Goal: Task Accomplishment & Management: Manage account settings

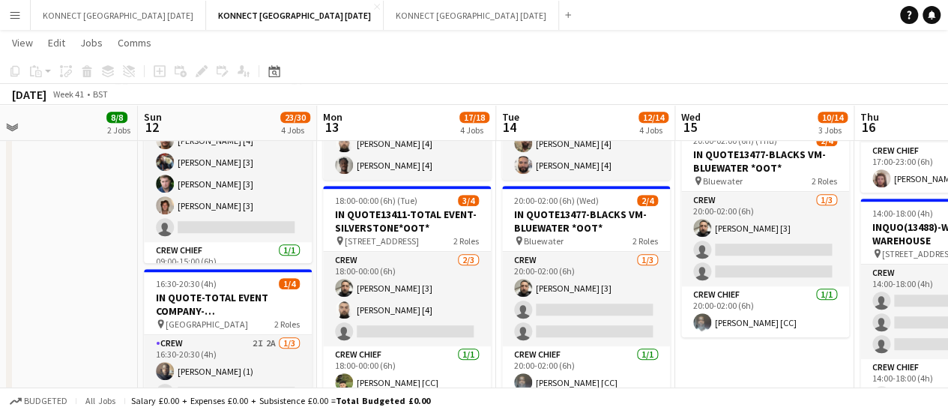
scroll to position [3, 0]
click at [243, 227] on app-card-role "Crew 1I 4/5 09:00-15:00 (6h) Patrick Berryman [4] Michael Brinkley [3] Jack Pay…" at bounding box center [228, 173] width 168 height 138
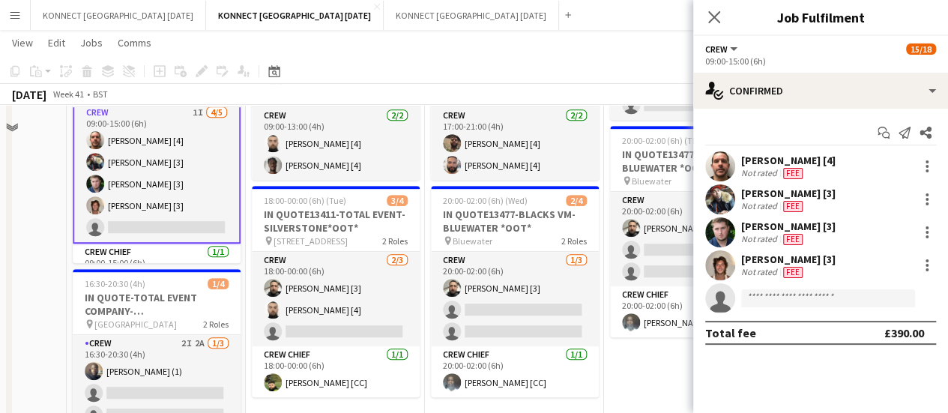
scroll to position [179, 0]
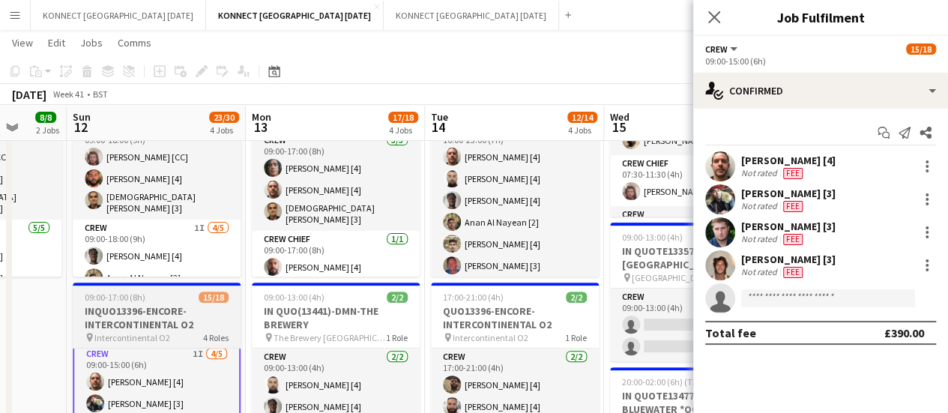
click at [169, 334] on div "pin Intercontinental O2 4 Roles" at bounding box center [157, 337] width 168 height 12
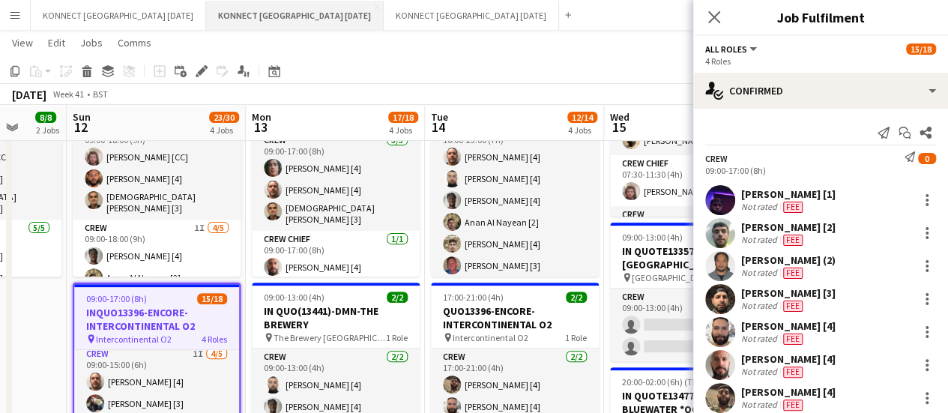
scroll to position [3, 0]
click at [207, 74] on icon "Edit" at bounding box center [202, 71] width 12 height 12
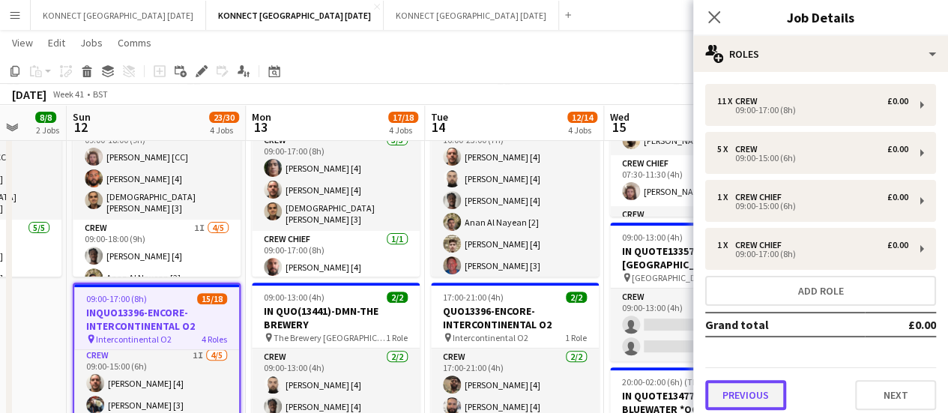
click at [744, 394] on button "Previous" at bounding box center [745, 395] width 81 height 30
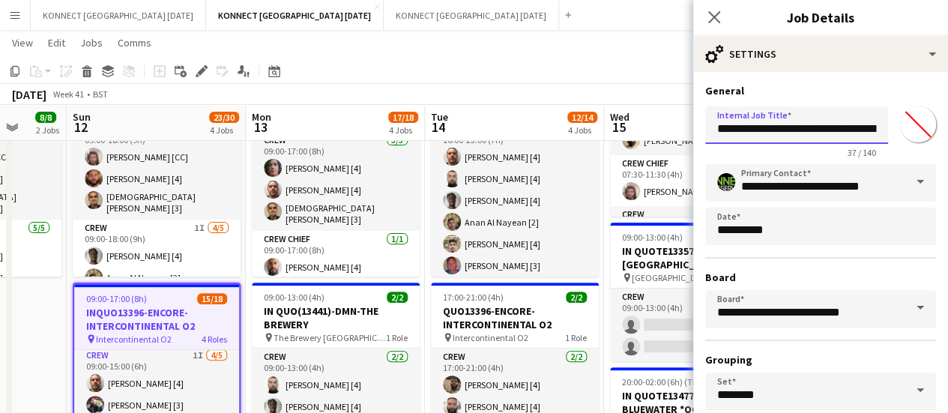
click at [730, 130] on input "**********" at bounding box center [796, 124] width 183 height 37
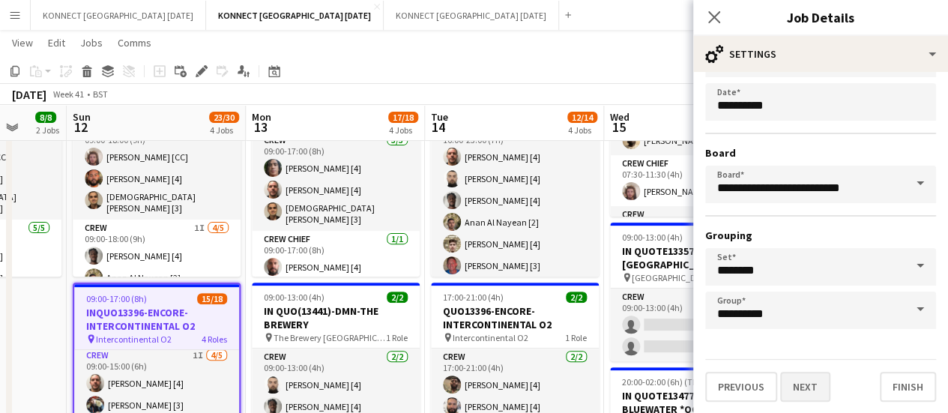
type input "**********"
click at [811, 386] on button "Next" at bounding box center [805, 387] width 50 height 30
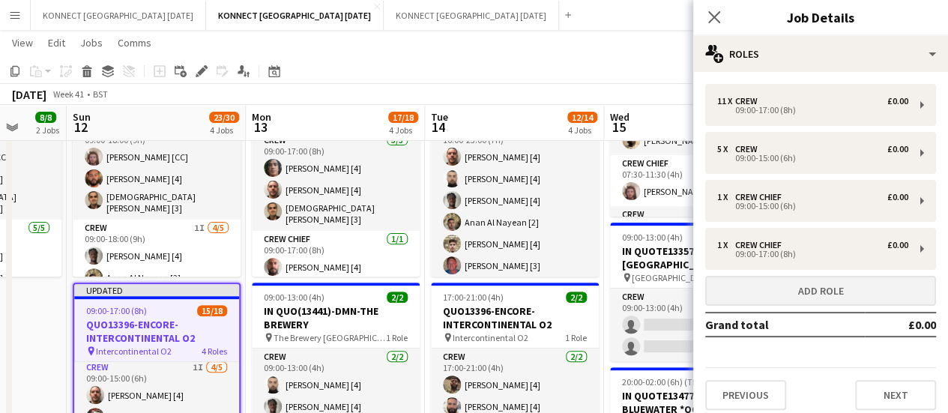
scroll to position [0, 0]
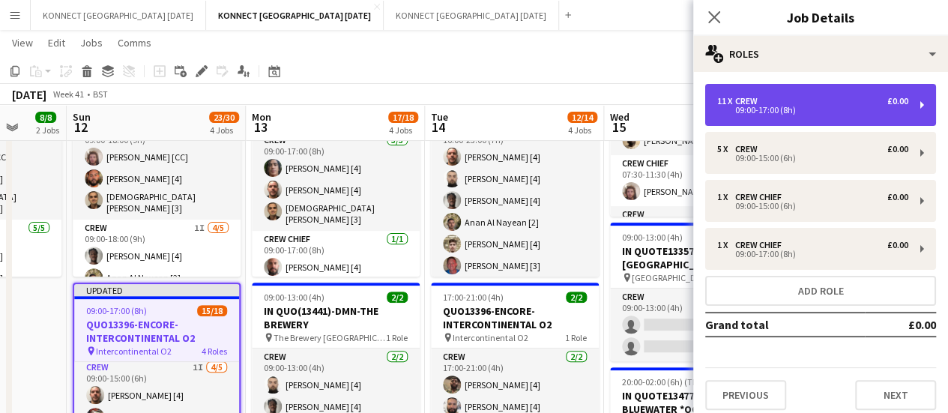
click at [774, 110] on div "09:00-17:00 (8h)" at bounding box center [812, 109] width 191 height 7
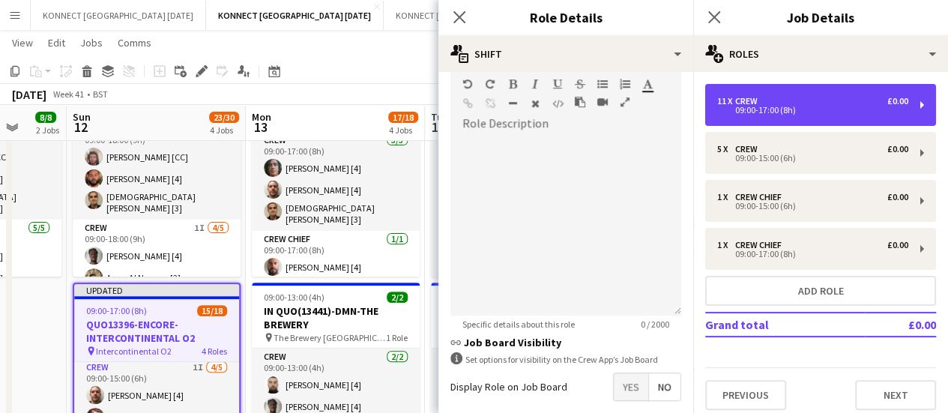
scroll to position [525, 0]
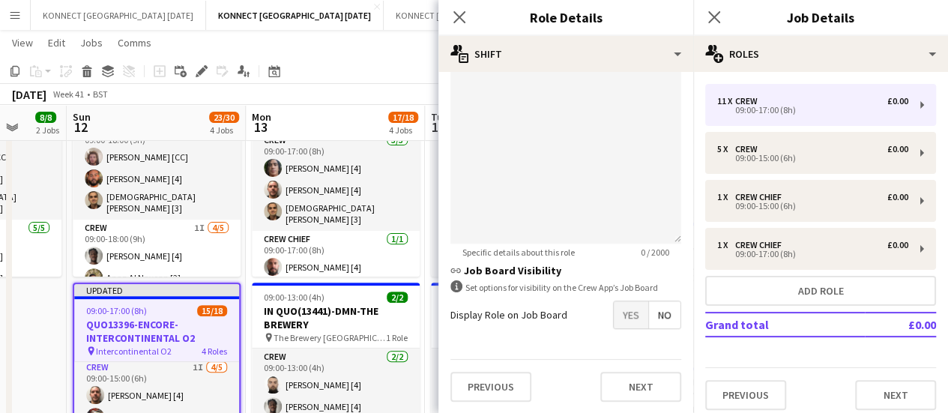
click at [621, 318] on span "Yes" at bounding box center [631, 314] width 34 height 27
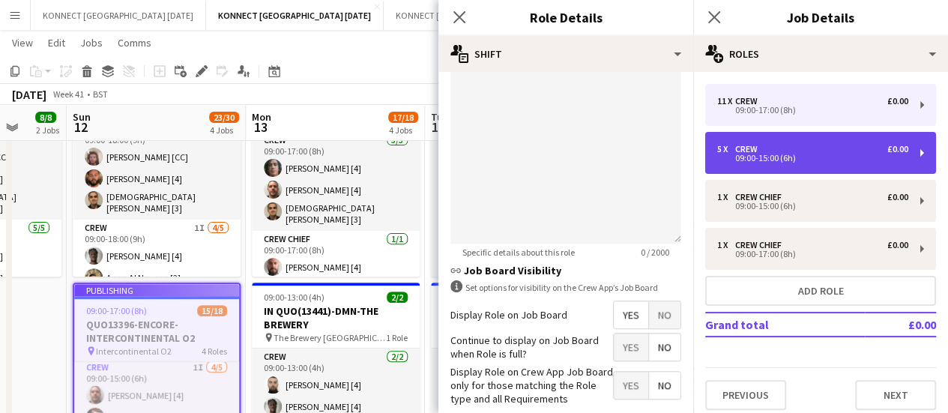
click at [784, 164] on div "5 x Crew £0.00 09:00-15:00 (6h)" at bounding box center [820, 153] width 231 height 42
type input "*****"
type input "*"
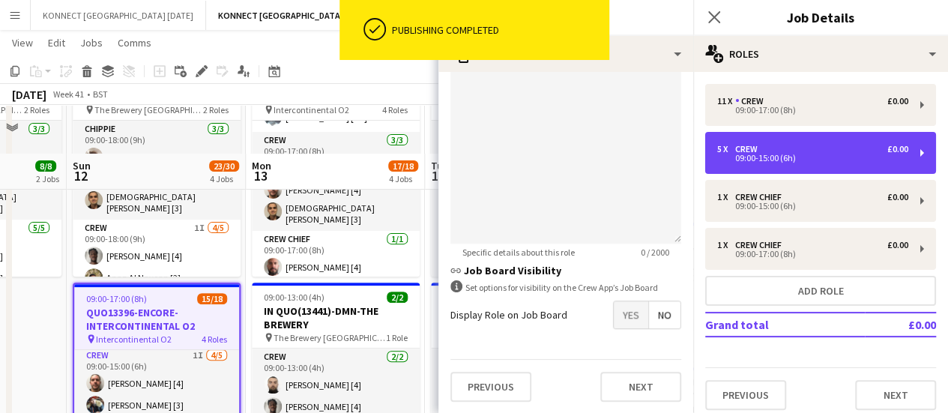
scroll to position [252, 0]
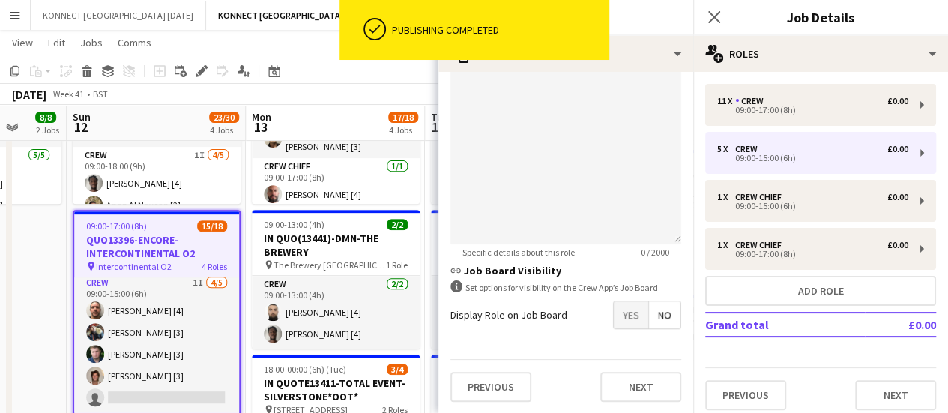
click at [627, 314] on span "Yes" at bounding box center [631, 314] width 34 height 27
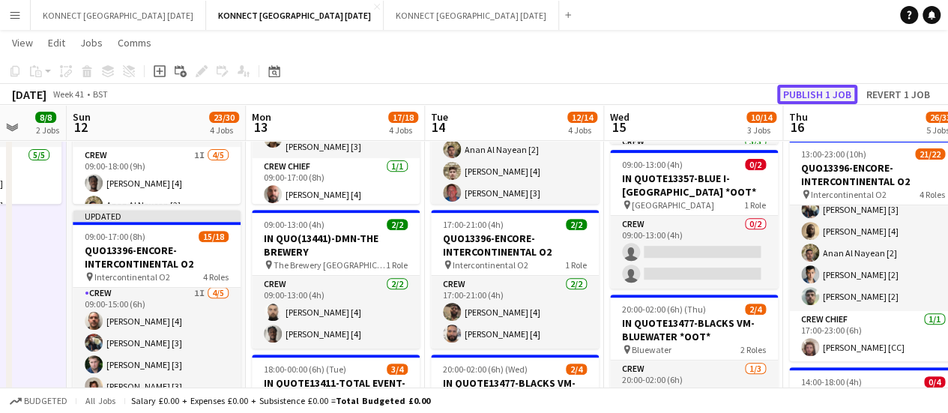
click at [840, 97] on button "Publish 1 job" at bounding box center [817, 94] width 80 height 19
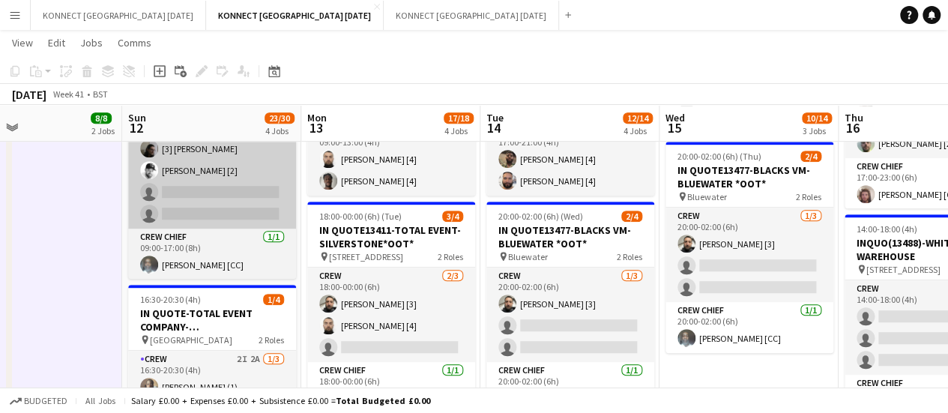
scroll to position [406, 0]
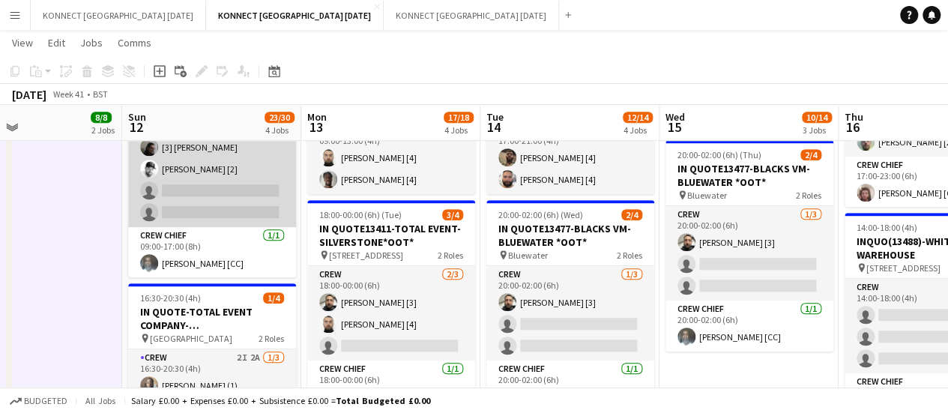
click at [206, 197] on app-card-role "Crew 2I 9/11 09:00-17:00 (8h) Peter Osuhon [1] Alistair [2] Dante Crowe (2) Tho…" at bounding box center [212, 93] width 168 height 268
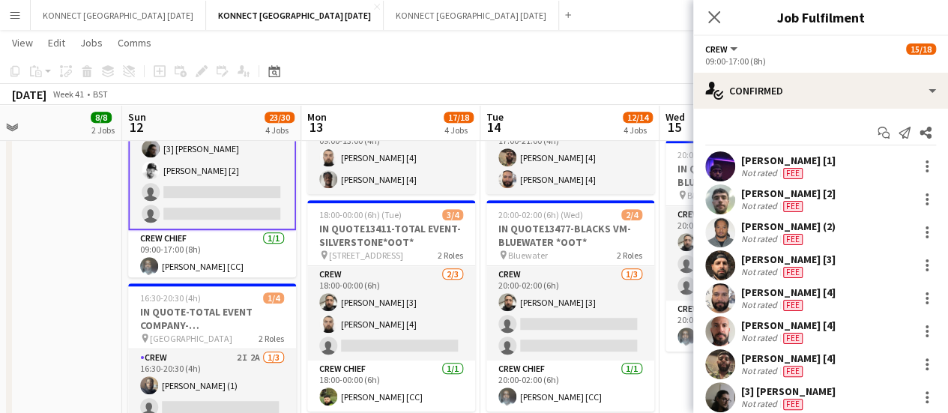
scroll to position [353, 0]
click at [798, 110] on div "Start chat Send notification Share Peter Osuhon [1] Not rated Fee Alistair [2] …" at bounding box center [820, 332] width 255 height 446
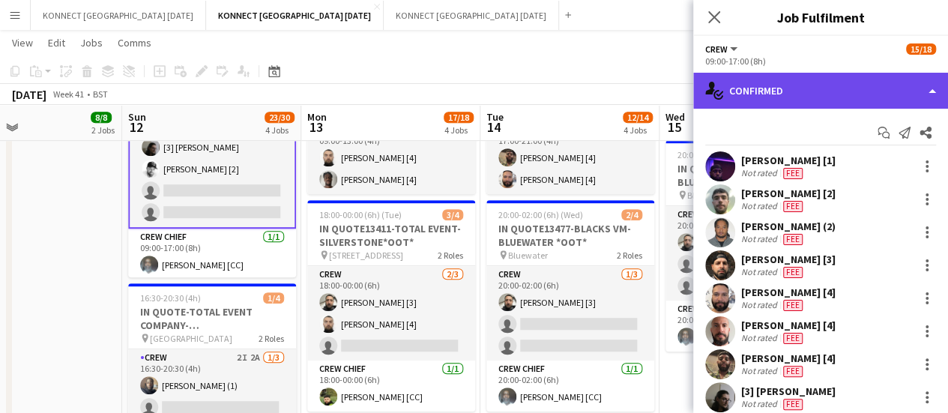
click at [787, 98] on div "single-neutral-actions-check-2 Confirmed" at bounding box center [820, 91] width 255 height 36
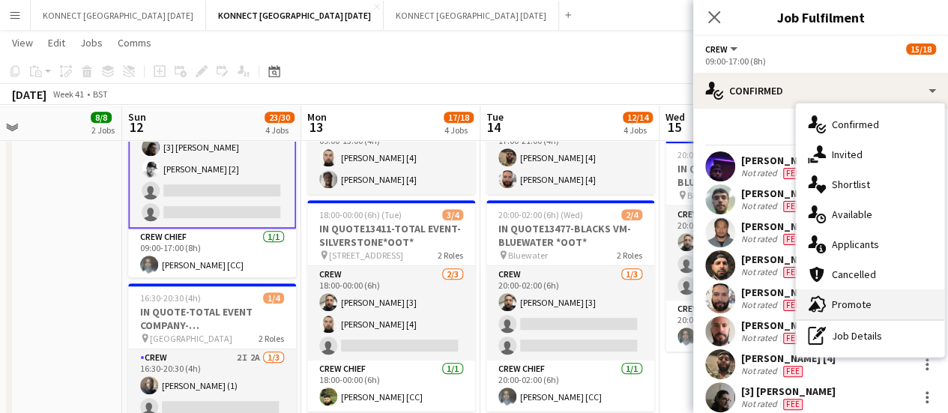
click at [858, 308] on span "Promote" at bounding box center [852, 304] width 40 height 13
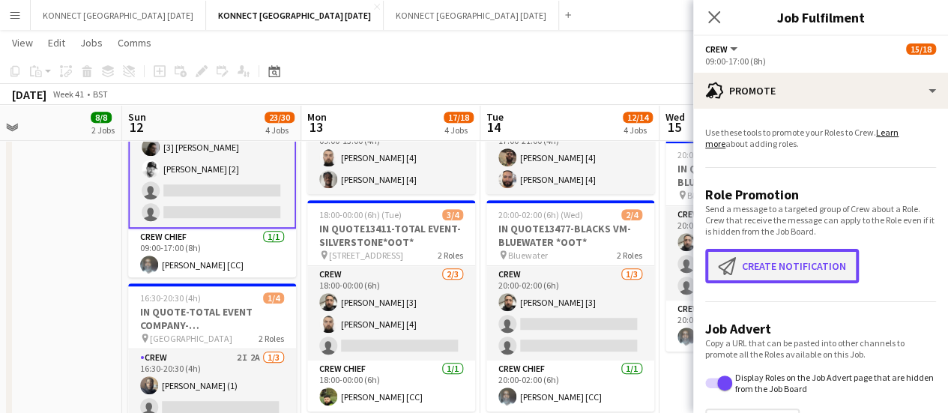
click at [812, 261] on button "Create notification Create notification" at bounding box center [782, 266] width 154 height 34
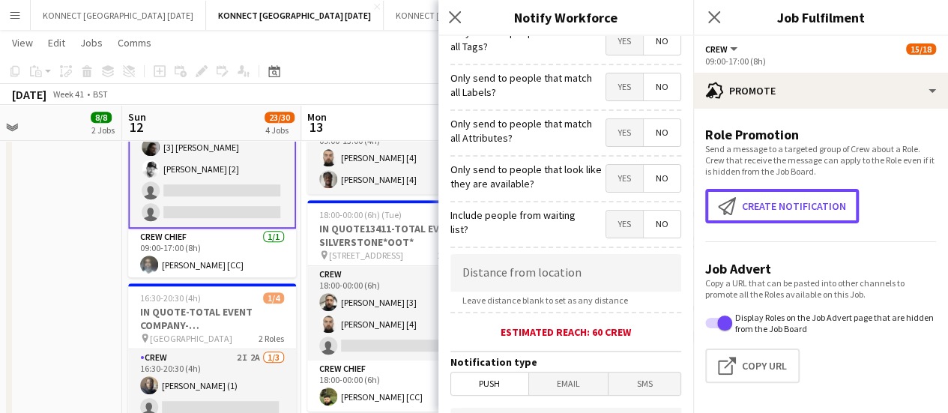
scroll to position [412, 0]
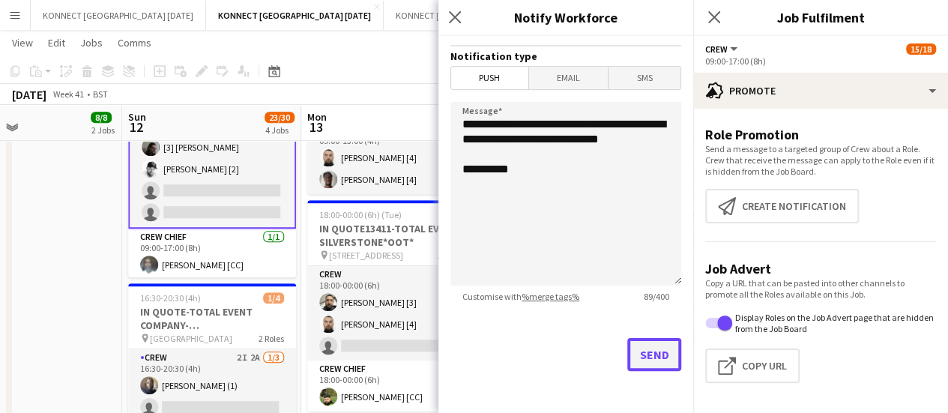
click at [648, 365] on button "Send" at bounding box center [655, 354] width 54 height 33
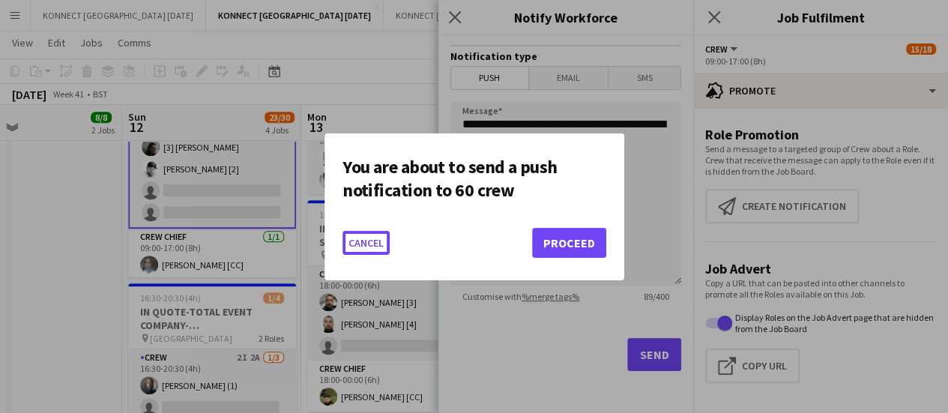
scroll to position [0, 0]
click at [552, 235] on button "Proceed" at bounding box center [569, 243] width 74 height 30
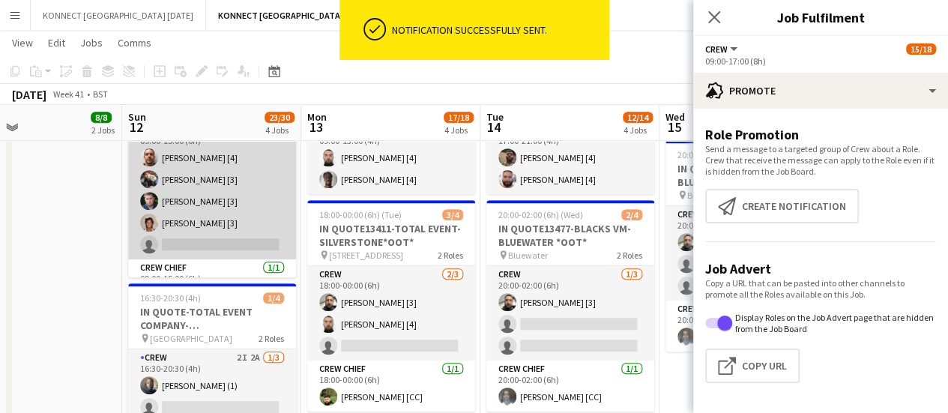
click at [238, 211] on app-card-role "Crew 1I 4/5 09:00-15:00 (6h) Patrick Berryman [4] Michael Brinkley [3] Jack Pay…" at bounding box center [212, 190] width 168 height 138
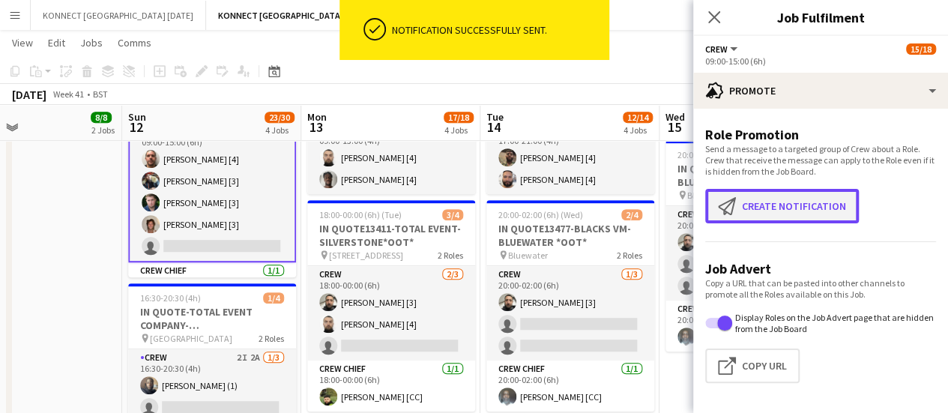
click at [744, 223] on button "Create notification Create notification" at bounding box center [782, 206] width 154 height 34
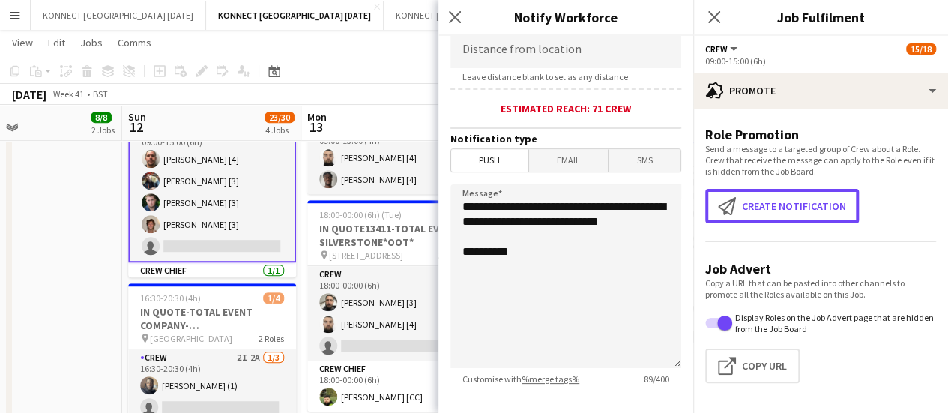
scroll to position [376, 0]
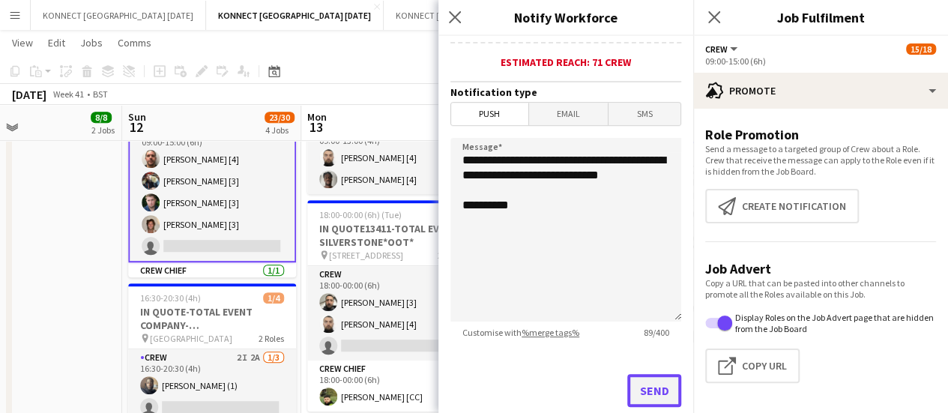
click at [628, 379] on button "Send" at bounding box center [655, 390] width 54 height 33
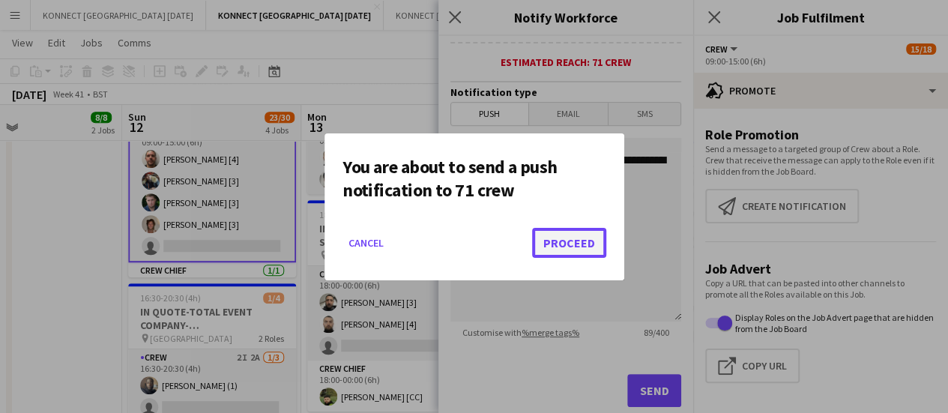
click at [574, 243] on button "Proceed" at bounding box center [569, 243] width 74 height 30
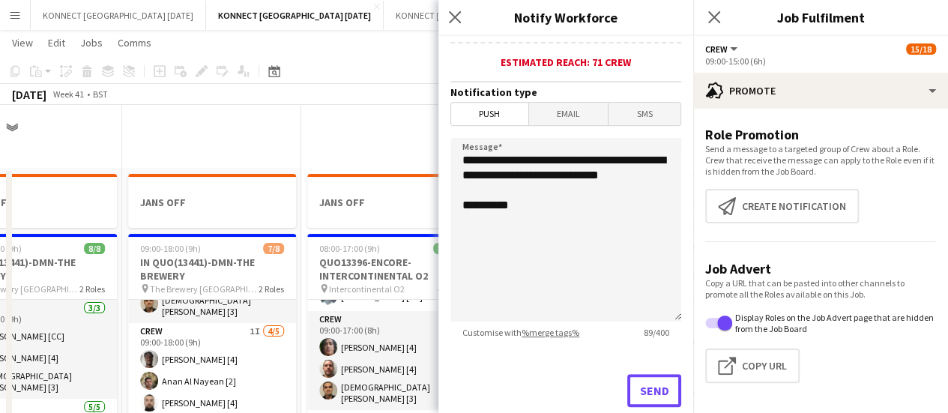
scroll to position [406, 0]
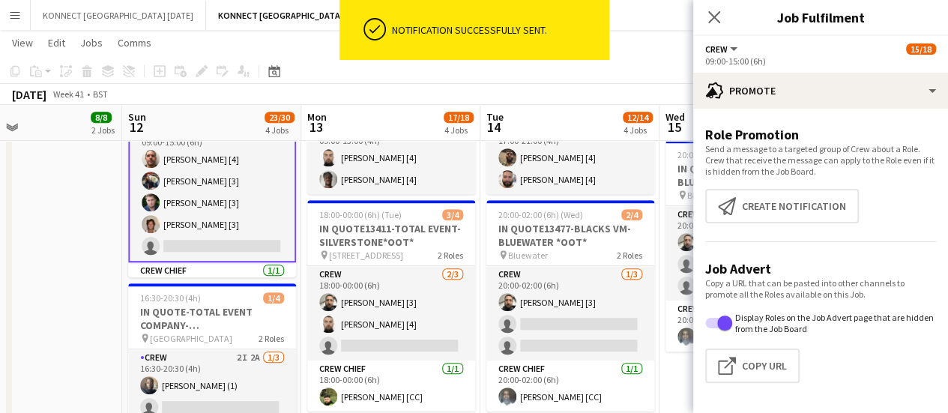
click at [647, 78] on app-toolbar "Copy Paste Paste Ctrl+V Paste with crew Ctrl+Shift+V Paste linked Job [GEOGRAPH…" at bounding box center [474, 70] width 948 height 25
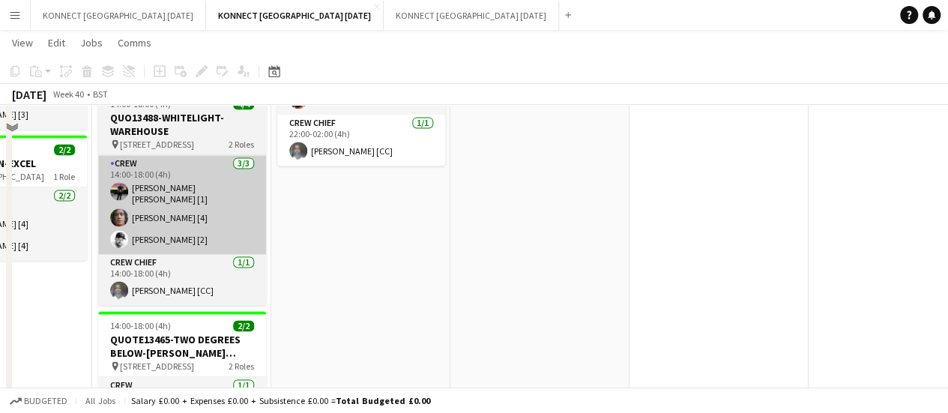
scroll to position [941, 0]
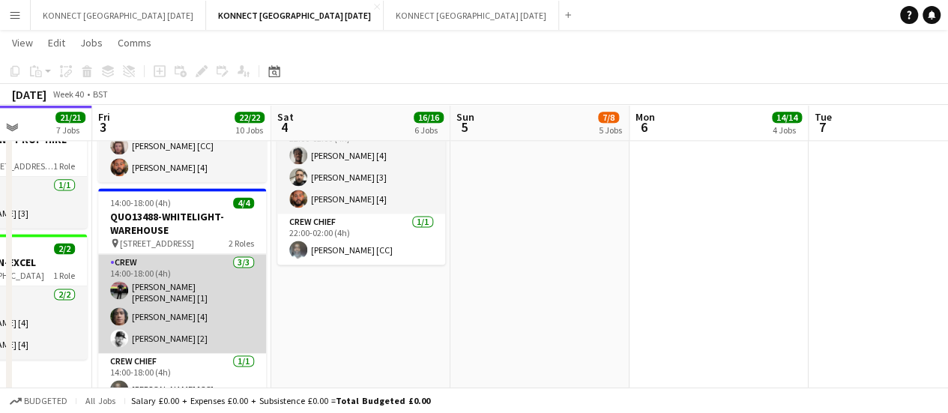
click at [156, 289] on app-card-role "Crew 3/3 14:00-18:00 (4h) Robert Romila [1] Darren huie [4] Mark Burrows [2]" at bounding box center [182, 303] width 168 height 99
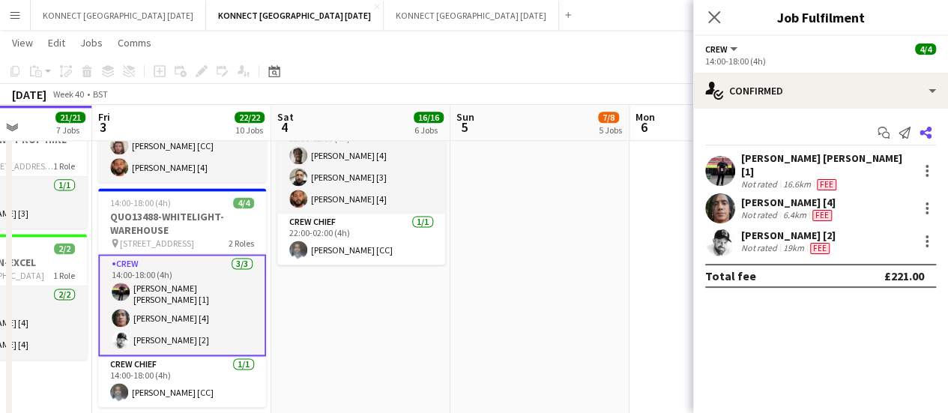
click at [926, 130] on icon "Share" at bounding box center [926, 133] width 12 height 12
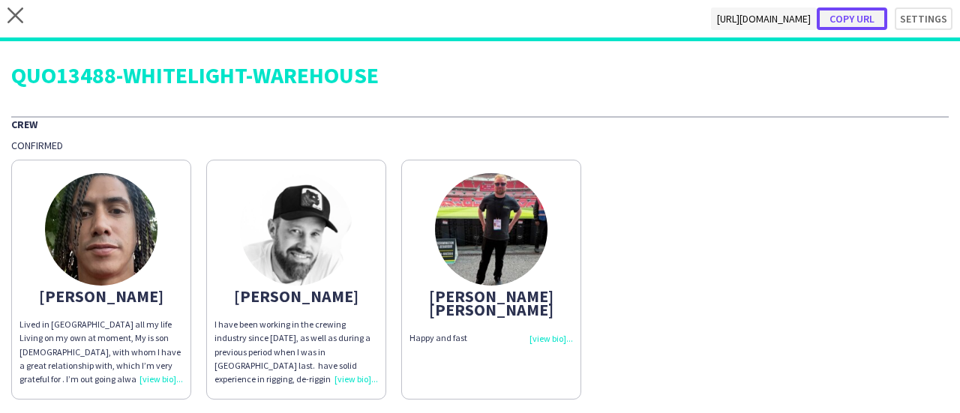
click at [841, 19] on button "Copy url" at bounding box center [851, 18] width 70 height 22
click at [13, 16] on icon at bounding box center [15, 15] width 16 height 16
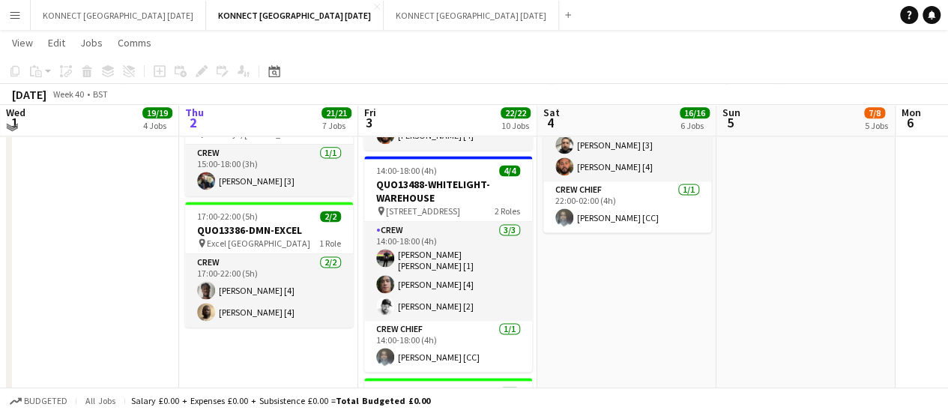
scroll to position [975, 0]
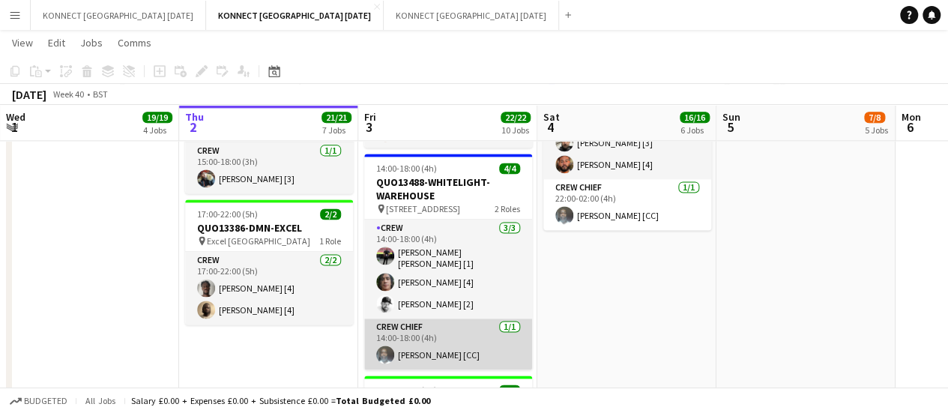
click at [463, 348] on app-card-role "Crew Chief [DATE] 14:00-18:00 (4h) [PERSON_NAME] [CC]" at bounding box center [448, 344] width 168 height 51
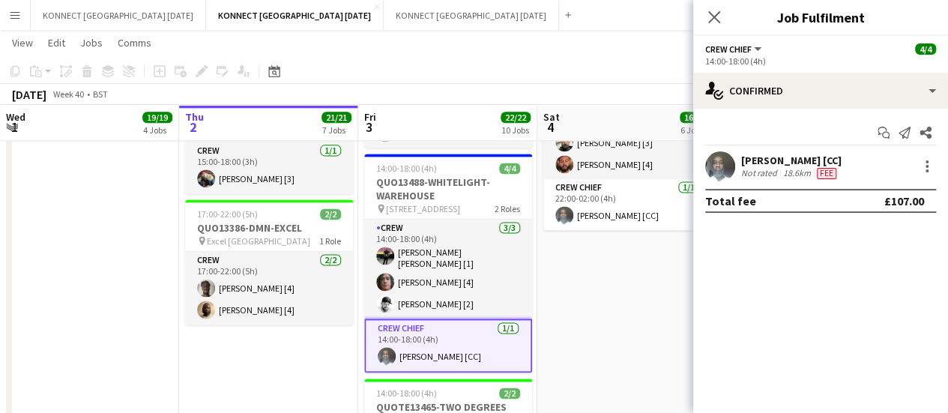
click at [791, 167] on div "18.6km" at bounding box center [797, 173] width 34 height 12
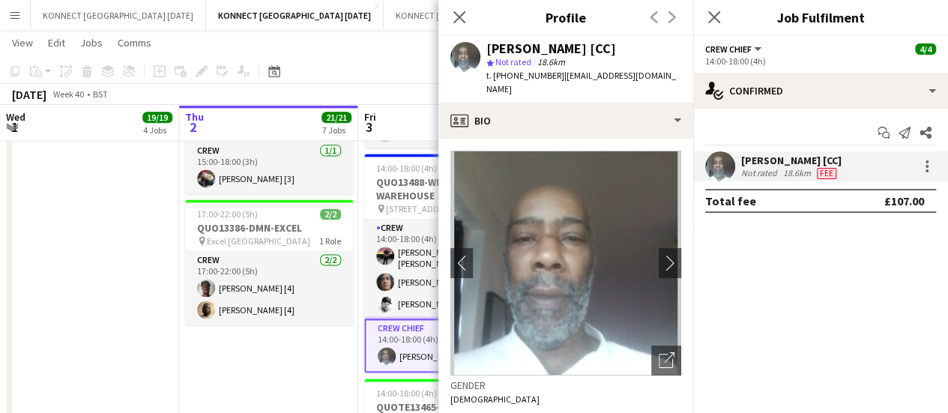
drag, startPoint x: 493, startPoint y: 77, endPoint x: 555, endPoint y: 78, distance: 61.5
click at [555, 78] on span "t. [PHONE_NUMBER]" at bounding box center [526, 75] width 78 height 11
copy span "[PHONE_NUMBER]"
click at [105, 267] on app-date-cell "[PERSON_NAME] OFF 01:00-11:00 (10h) 13/13 IN QUOTE13467-IGNITE LIVE-[GEOGRAPHIC…" at bounding box center [89, 2] width 179 height 1619
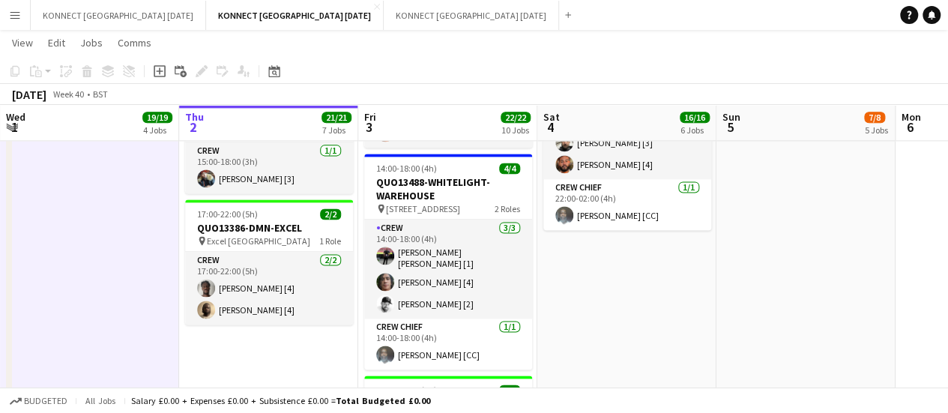
scroll to position [0, 499]
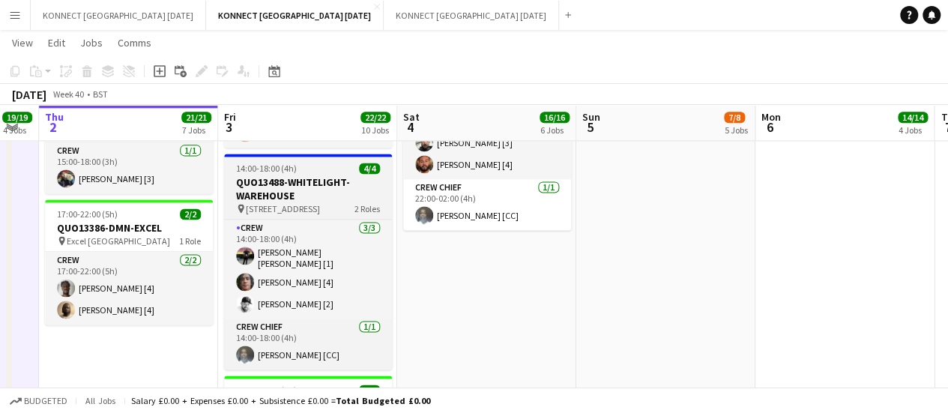
click at [247, 186] on h3 "QUO13488-WHITELIGHT-WAREHOUSE" at bounding box center [308, 188] width 168 height 27
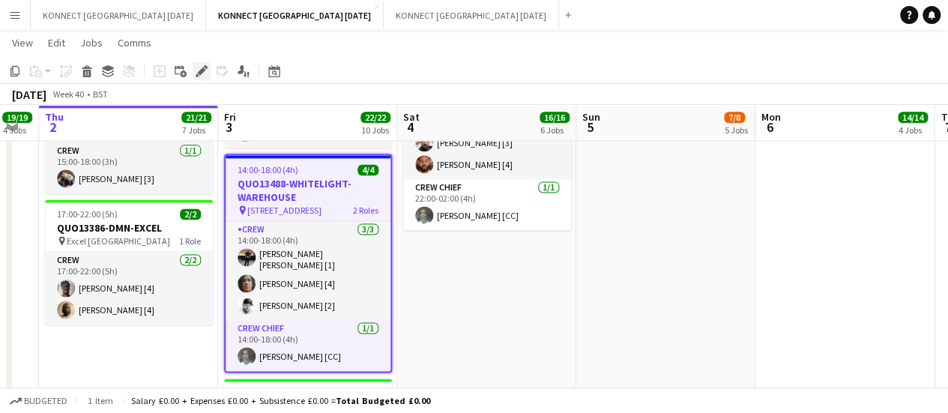
click at [202, 68] on icon at bounding box center [201, 71] width 8 height 8
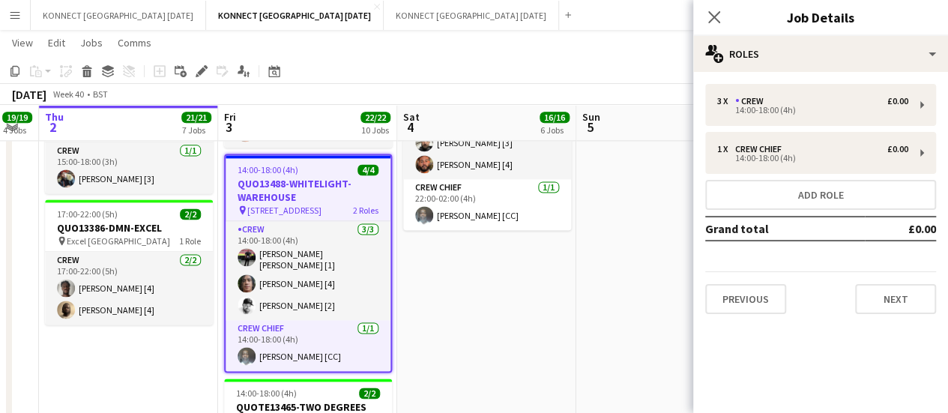
click at [478, 283] on app-date-cell "VAN BOOKED FOR CONTINENTAL 08:00-18:00 (10h) 2/2 IN QUO(13353)-DMN-OLYMPIA pin …" at bounding box center [486, 2] width 179 height 1619
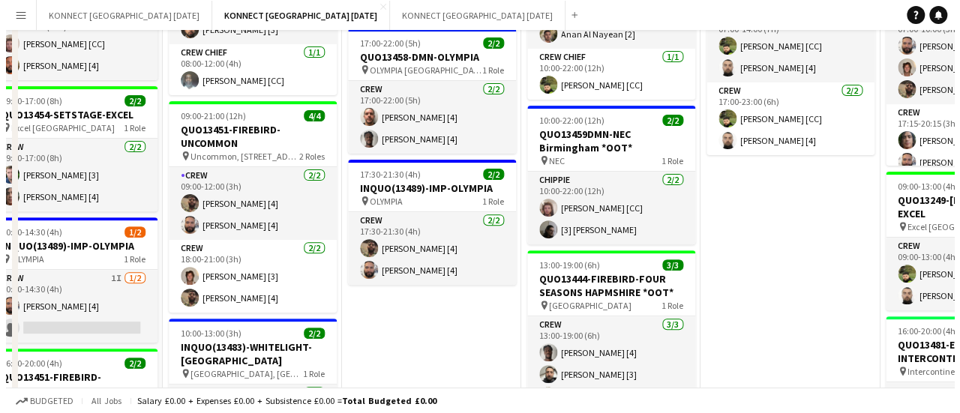
scroll to position [0, 0]
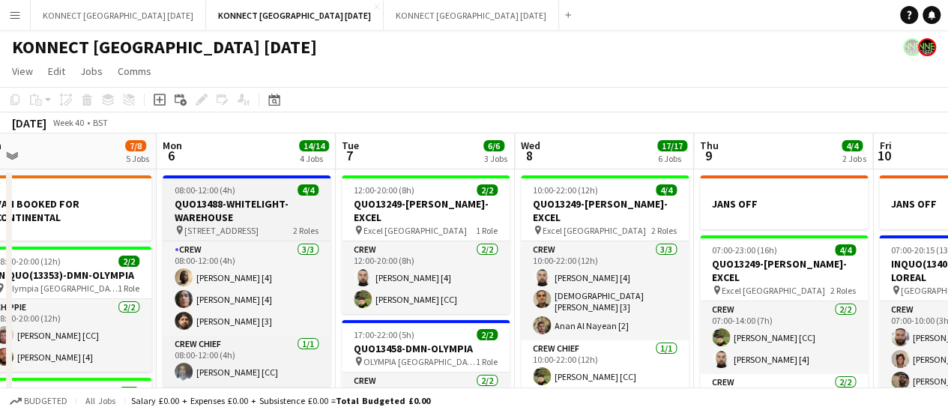
click at [199, 211] on h3 "QUO13488-WHITELIGHT-WAREHOUSE" at bounding box center [247, 210] width 168 height 27
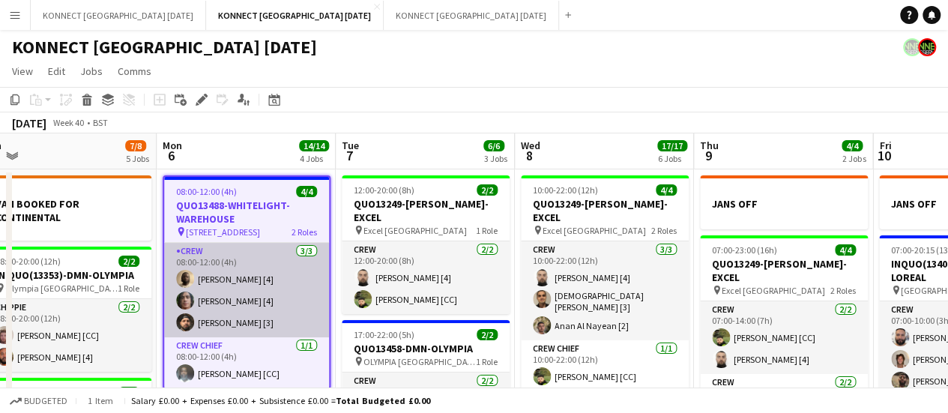
click at [268, 312] on app-card-role "Crew [DATE] 08:00-12:00 (4h) [PERSON_NAME] [4] [PERSON_NAME] [4] [PERSON_NAME] …" at bounding box center [246, 290] width 165 height 94
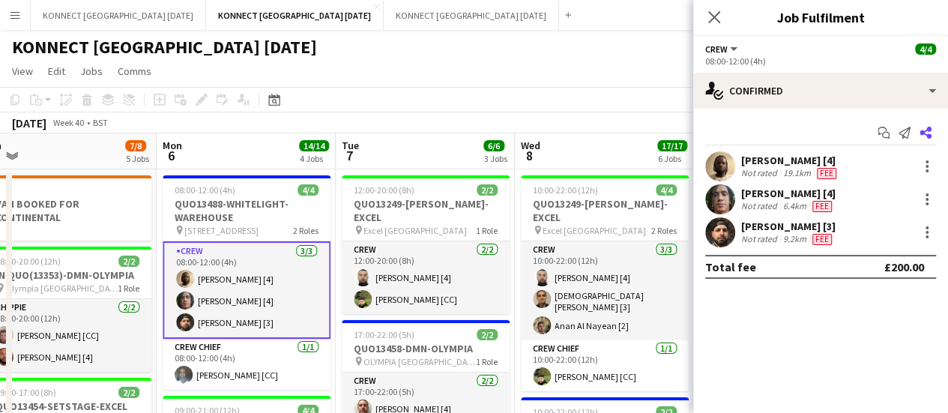
click at [927, 132] on icon "Share" at bounding box center [926, 133] width 12 height 12
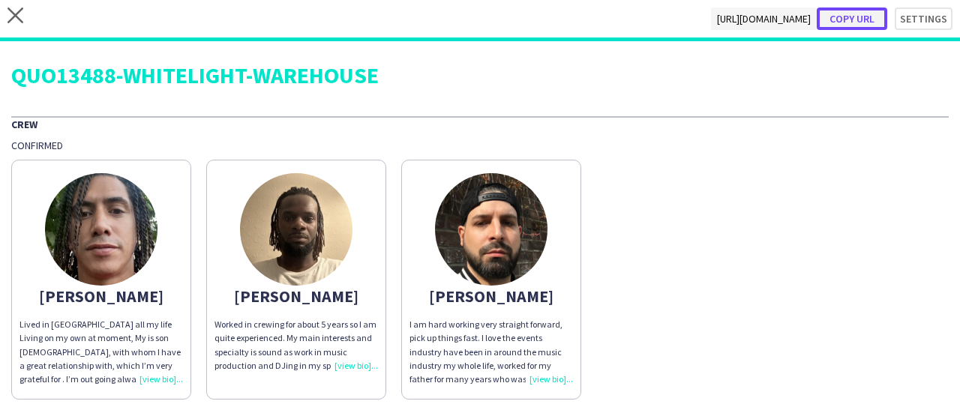
click at [855, 13] on button "Copy url" at bounding box center [851, 18] width 70 height 22
type textarea "**********"
click at [21, 13] on icon "close" at bounding box center [15, 15] width 16 height 16
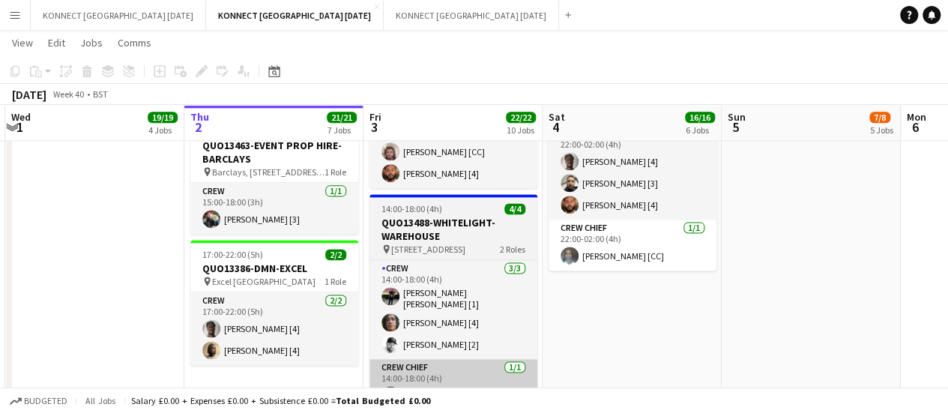
scroll to position [933, 0]
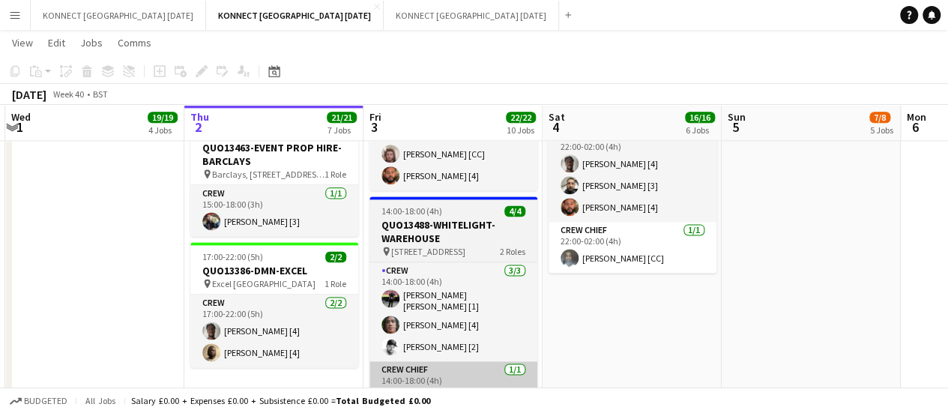
click at [481, 220] on h3 "QUO13488-WHITELIGHT-WAREHOUSE" at bounding box center [454, 231] width 168 height 27
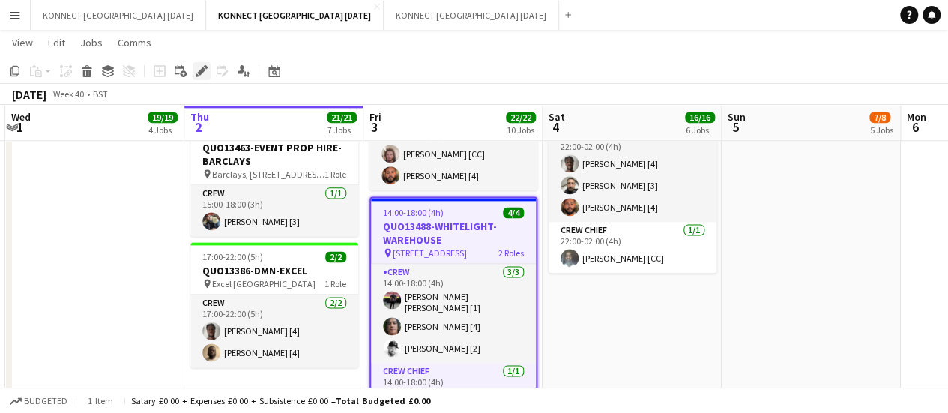
click at [204, 65] on icon at bounding box center [206, 67] width 4 height 4
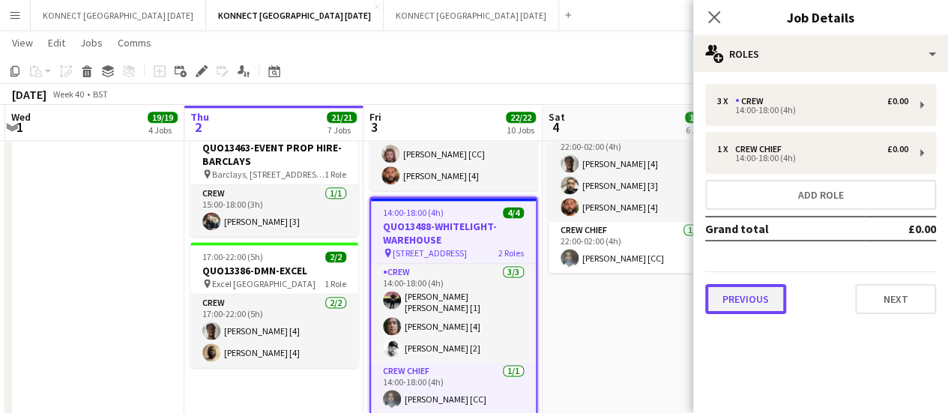
click at [723, 291] on button "Previous" at bounding box center [745, 299] width 81 height 30
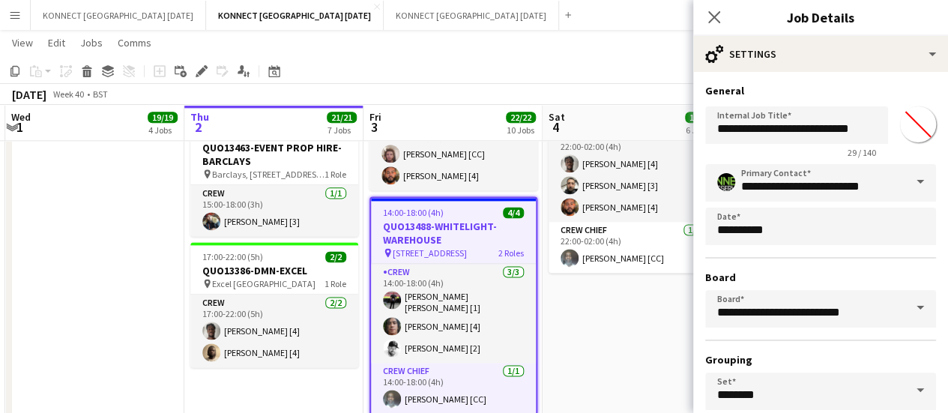
click at [904, 139] on input "*******" at bounding box center [918, 124] width 54 height 54
type input "*******"
click at [881, 96] on h3 "General" at bounding box center [820, 90] width 231 height 13
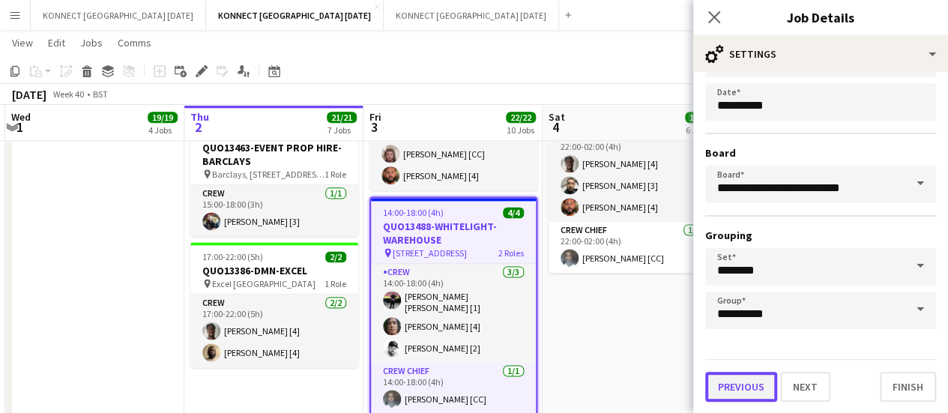
click at [727, 400] on button "Previous" at bounding box center [741, 387] width 72 height 30
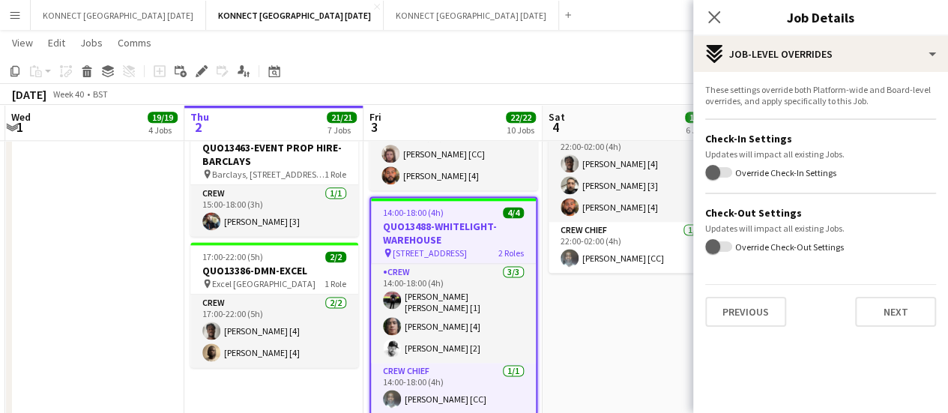
scroll to position [0, 0]
click at [752, 323] on button "Previous" at bounding box center [745, 312] width 81 height 30
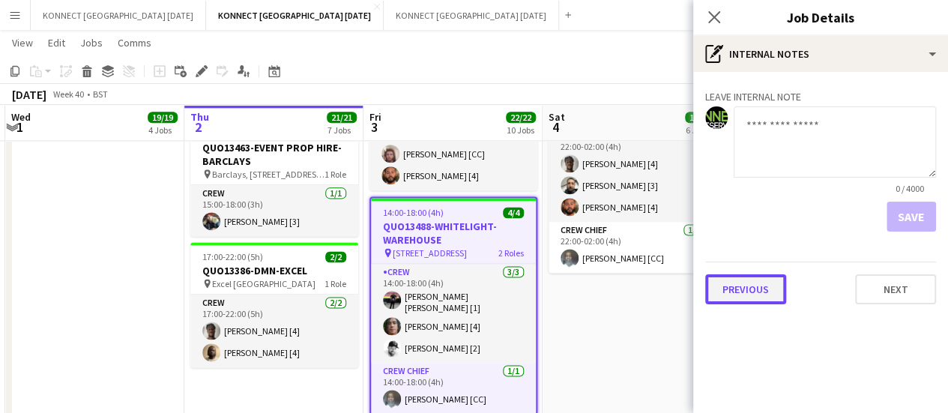
click at [762, 292] on button "Previous" at bounding box center [745, 289] width 81 height 30
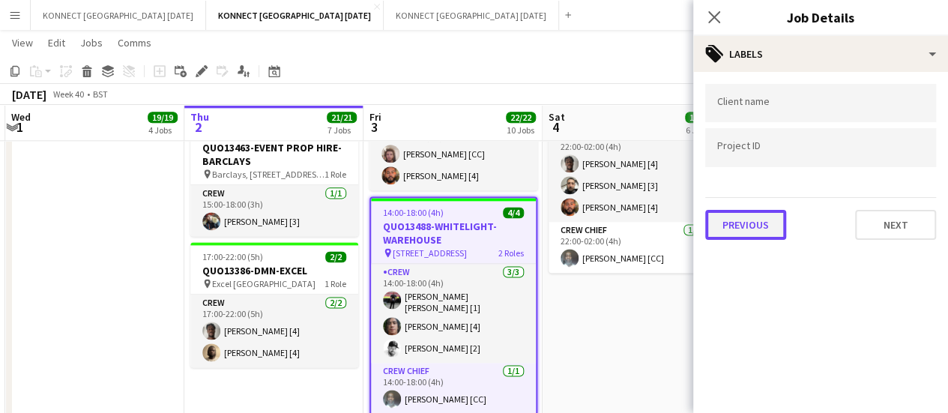
click at [748, 222] on button "Previous" at bounding box center [745, 225] width 81 height 30
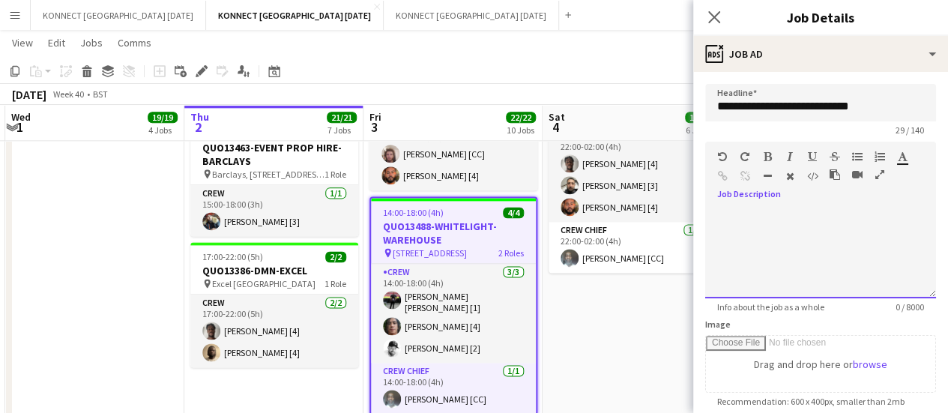
click at [785, 212] on div at bounding box center [820, 253] width 231 height 90
paste div
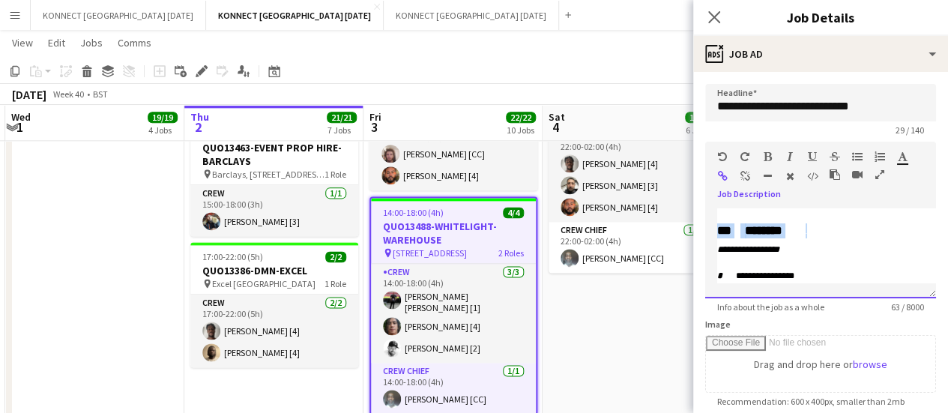
drag, startPoint x: 822, startPoint y: 251, endPoint x: 711, endPoint y: 251, distance: 110.2
click at [711, 251] on div "**********" at bounding box center [820, 253] width 231 height 90
click at [739, 252] on td "**********" at bounding box center [763, 247] width 92 height 19
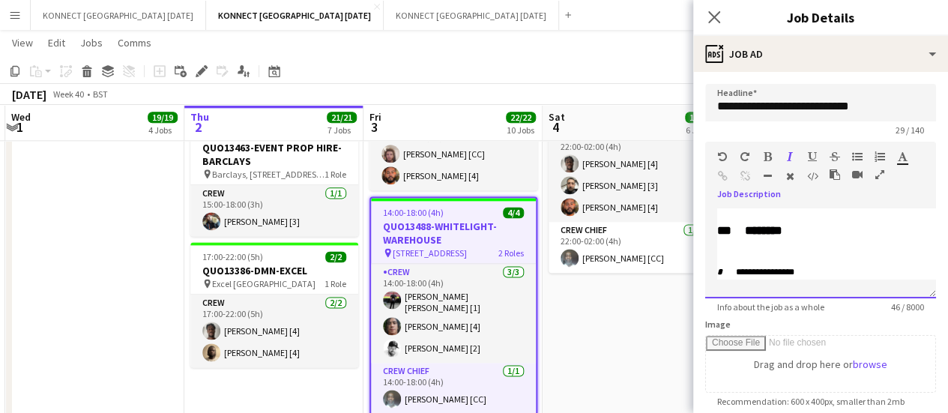
click at [720, 270] on td "*" at bounding box center [723, 272] width 13 height 15
drag, startPoint x: 826, startPoint y: 264, endPoint x: 726, endPoint y: 272, distance: 100.1
click at [781, 271] on link "**********" at bounding box center [765, 272] width 58 height 9
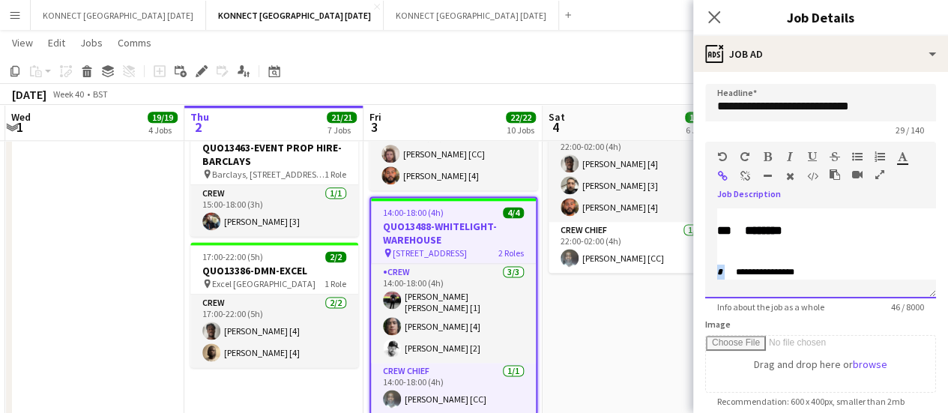
click at [781, 271] on link "**********" at bounding box center [765, 272] width 58 height 9
copy tbody "*"
click at [724, 277] on td "*" at bounding box center [723, 272] width 13 height 15
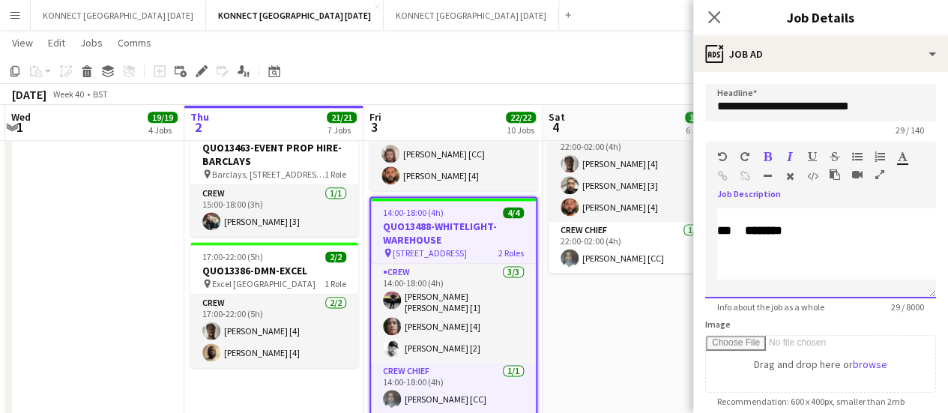
click at [720, 228] on td "***" at bounding box center [728, 230] width 23 height 15
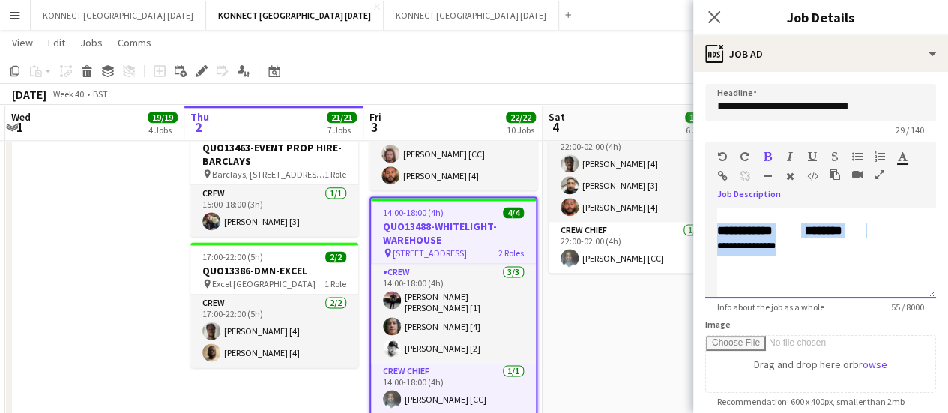
drag, startPoint x: 822, startPoint y: 251, endPoint x: 700, endPoint y: 222, distance: 125.7
click at [700, 222] on form "**********" at bounding box center [820, 406] width 255 height 645
copy tbody "**********"
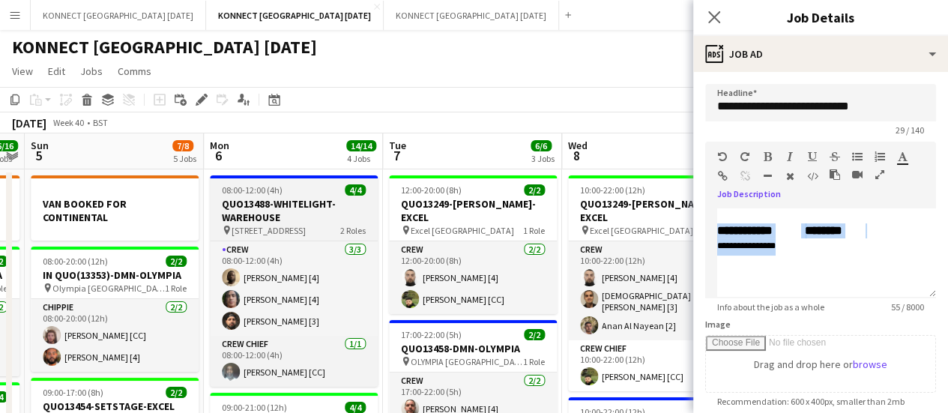
click at [283, 210] on h3 "QUO13488-WHITELIGHT-WAREHOUSE" at bounding box center [294, 210] width 168 height 27
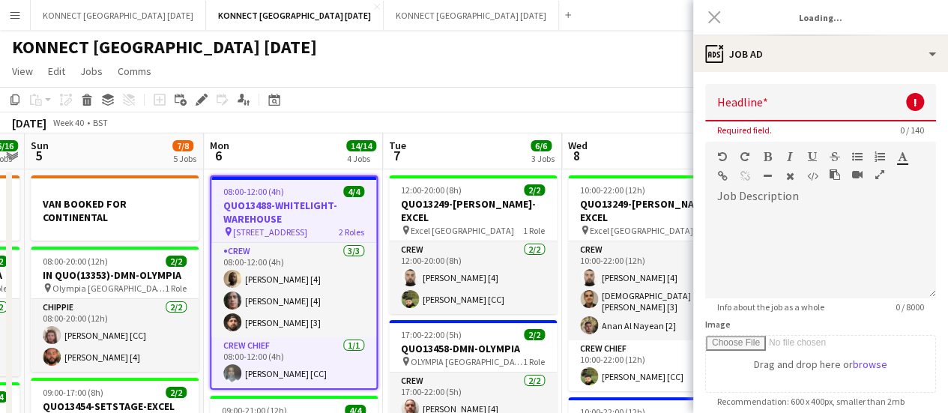
type input "**********"
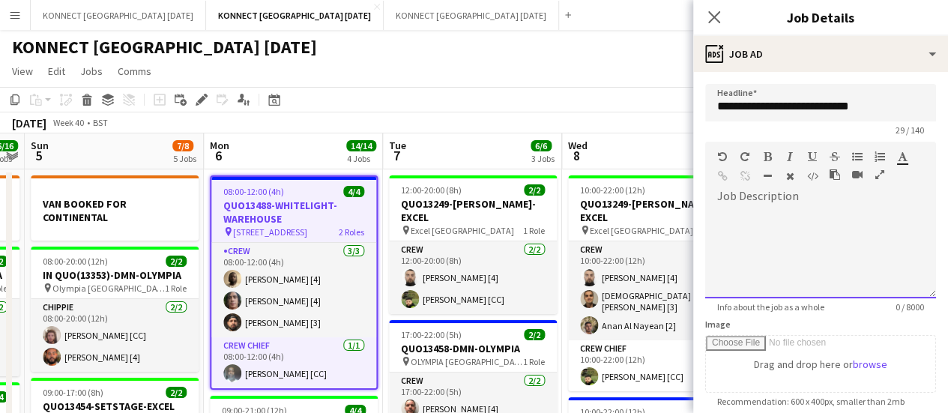
click at [825, 235] on div at bounding box center [820, 253] width 231 height 90
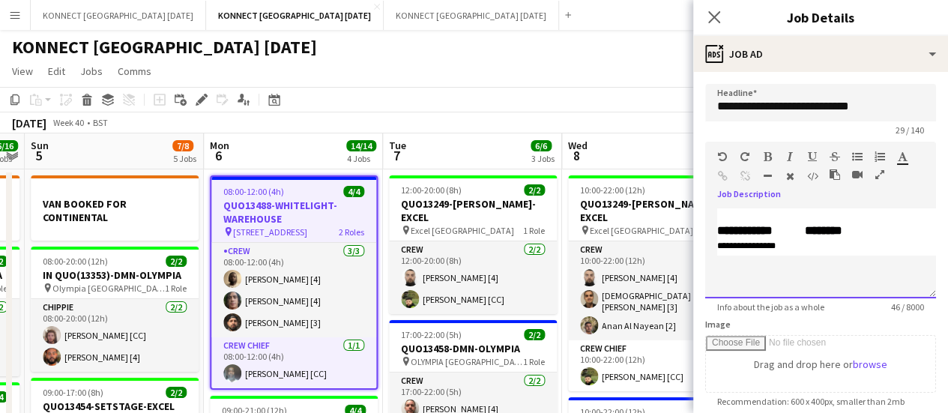
scroll to position [328, 0]
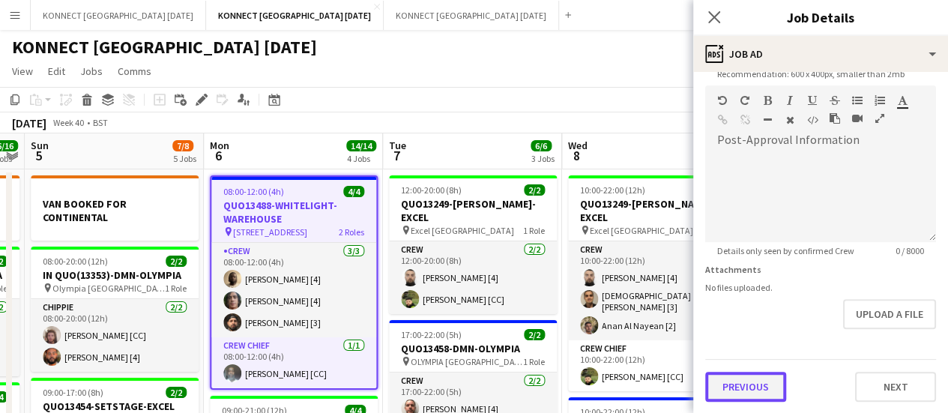
click at [738, 386] on button "Previous" at bounding box center [745, 387] width 81 height 30
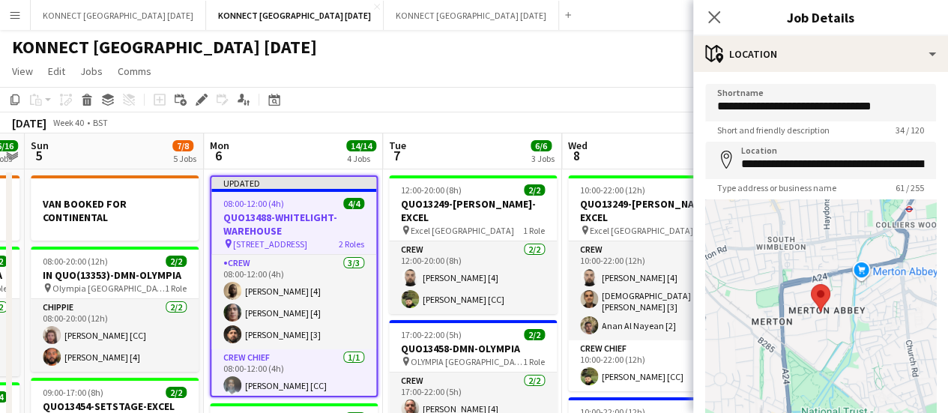
scroll to position [116, 0]
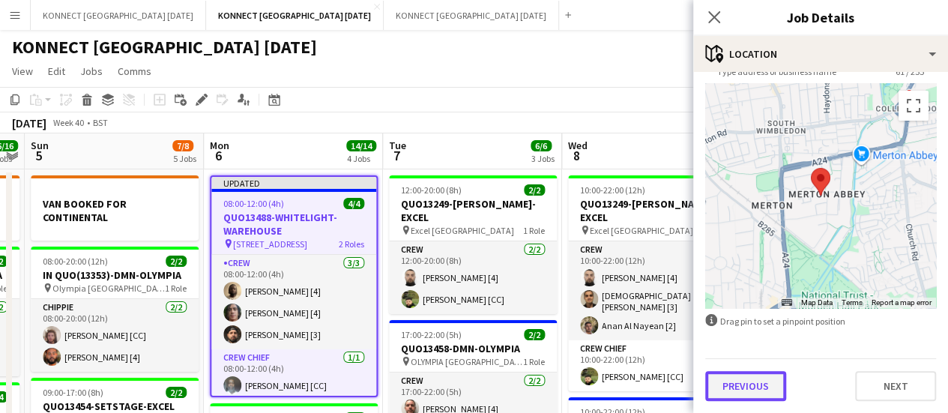
click at [720, 391] on button "Previous" at bounding box center [745, 386] width 81 height 30
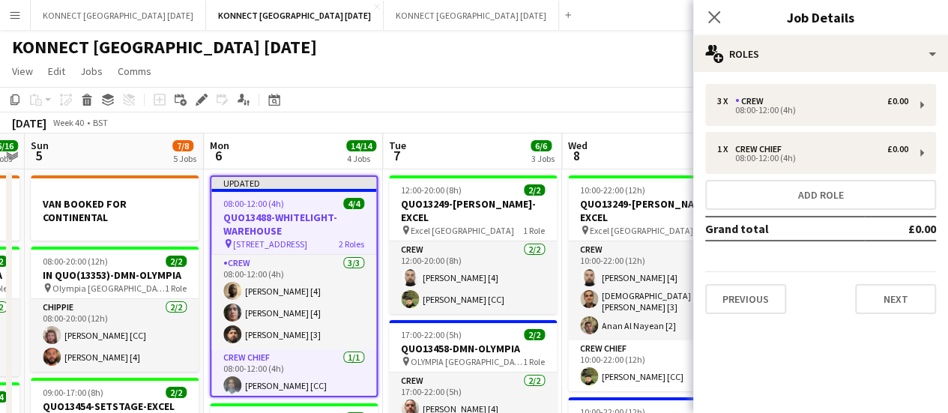
scroll to position [0, 0]
click at [759, 309] on button "Previous" at bounding box center [745, 299] width 81 height 30
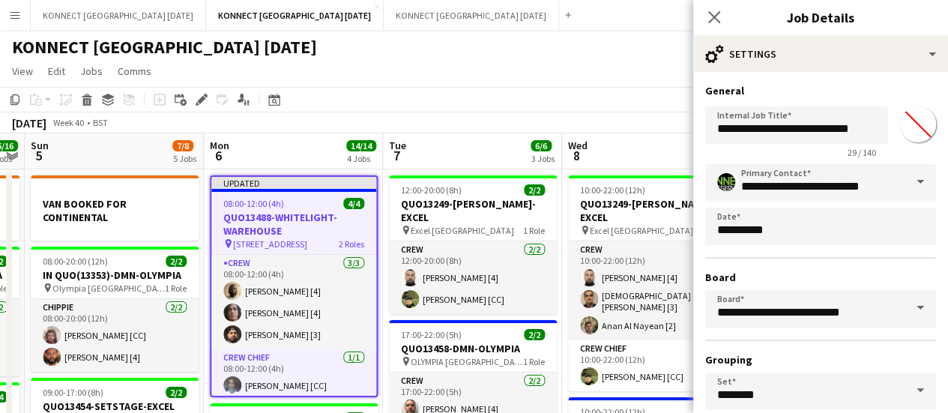
click at [907, 131] on input "*******" at bounding box center [918, 124] width 54 height 54
type input "*******"
click at [520, 64] on app-page-menu "View Day view expanded Day view collapsed Month view Date picker Jump to [DATE]…" at bounding box center [474, 72] width 948 height 28
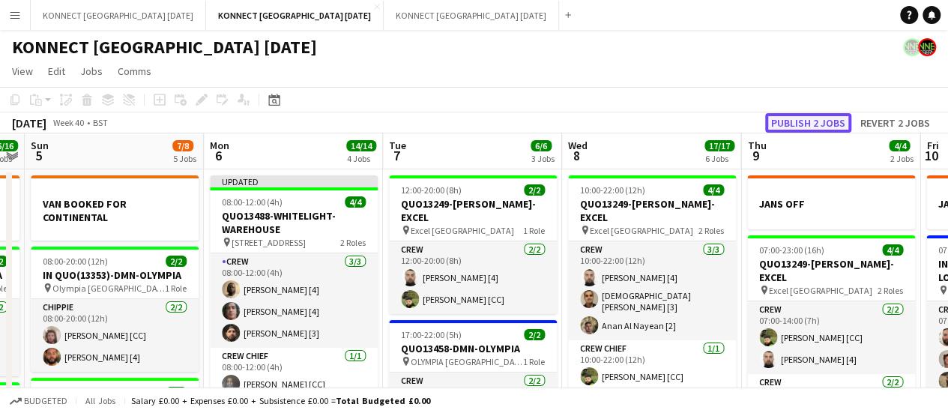
click at [826, 113] on button "Publish 2 jobs" at bounding box center [808, 122] width 86 height 19
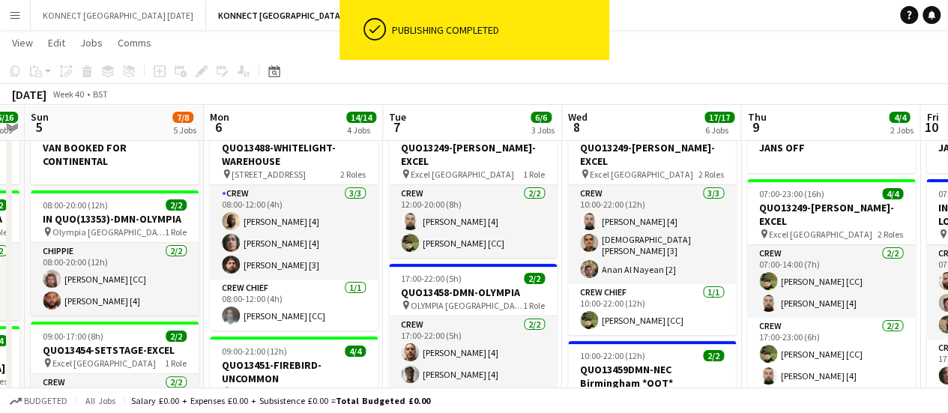
scroll to position [163, 0]
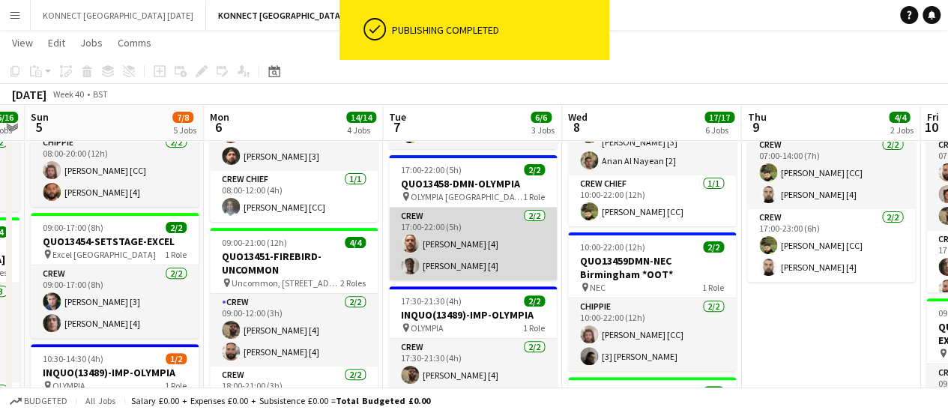
click at [460, 253] on app-card-role "Crew [DATE] 17:00-22:00 (5h) [PERSON_NAME] [4] [PERSON_NAME] [4]" at bounding box center [473, 244] width 168 height 73
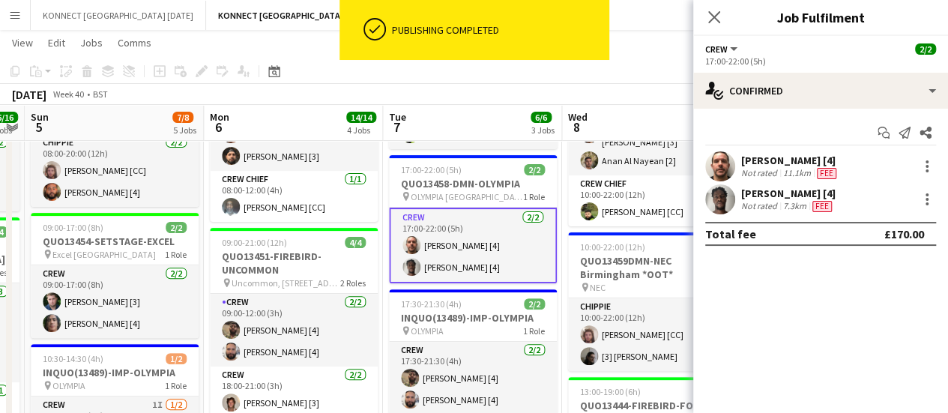
click at [781, 158] on div "[PERSON_NAME] [4]" at bounding box center [790, 160] width 98 height 13
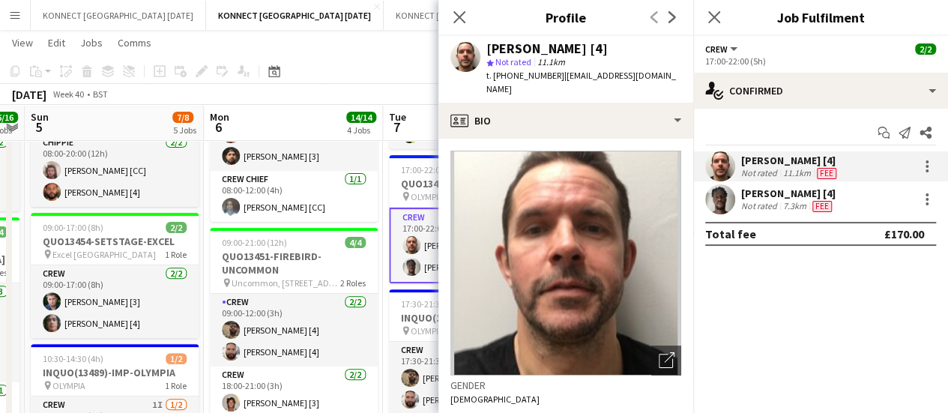
drag, startPoint x: 488, startPoint y: 76, endPoint x: 553, endPoint y: 82, distance: 65.5
click at [553, 82] on div "t. [PHONE_NUMBER] | [EMAIL_ADDRESS][DOMAIN_NAME]" at bounding box center [584, 82] width 195 height 27
copy span ". [PHONE_NUMBER]"
click at [463, 16] on icon "Close pop-in" at bounding box center [459, 17] width 14 height 14
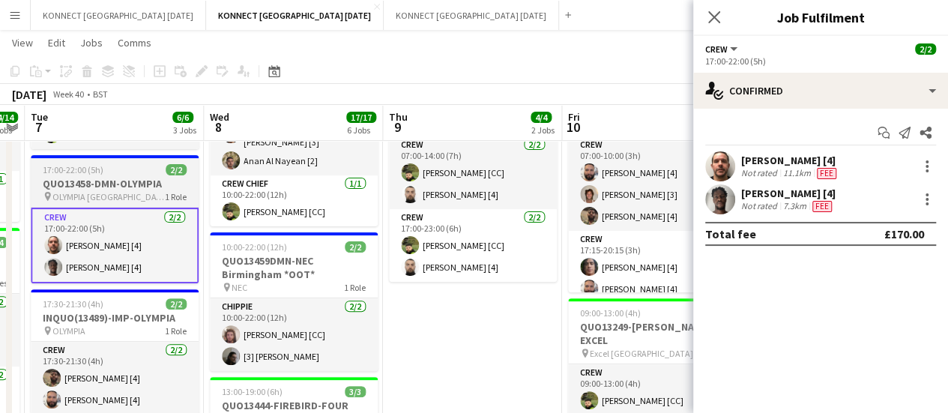
scroll to position [0, 487]
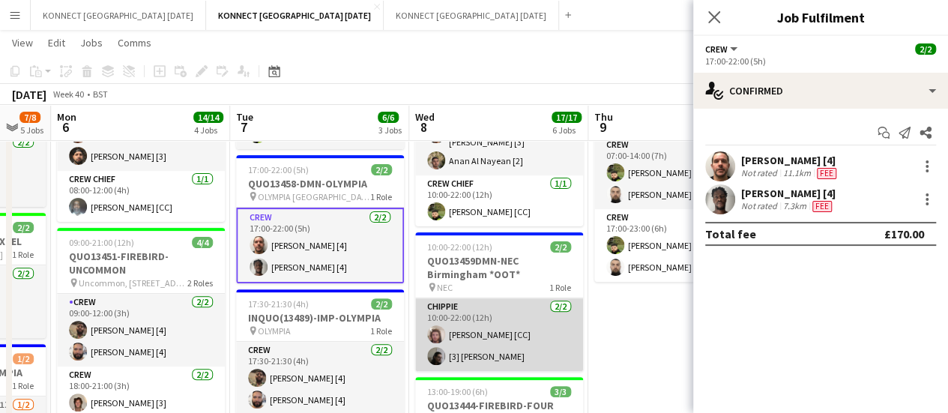
click at [500, 327] on app-card-role "CHIPPIE [DATE] 10:00-22:00 (12h) [PERSON_NAME] [CC] [3] [PERSON_NAME]" at bounding box center [499, 334] width 168 height 73
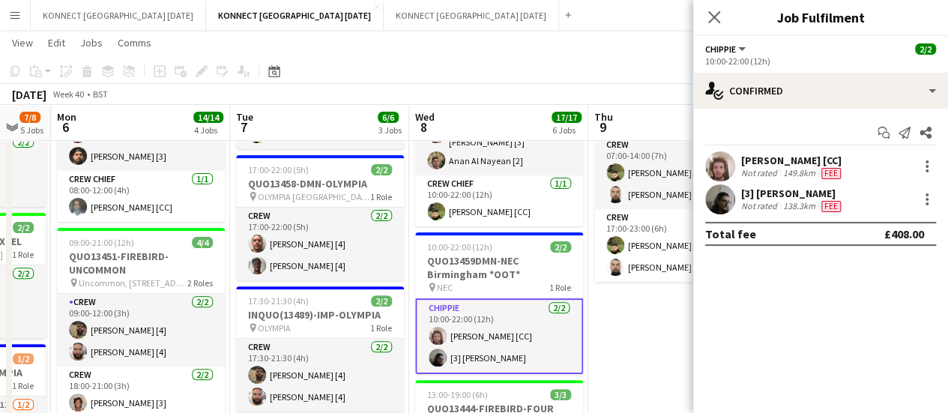
click at [789, 174] on div "149.8km" at bounding box center [799, 173] width 38 height 12
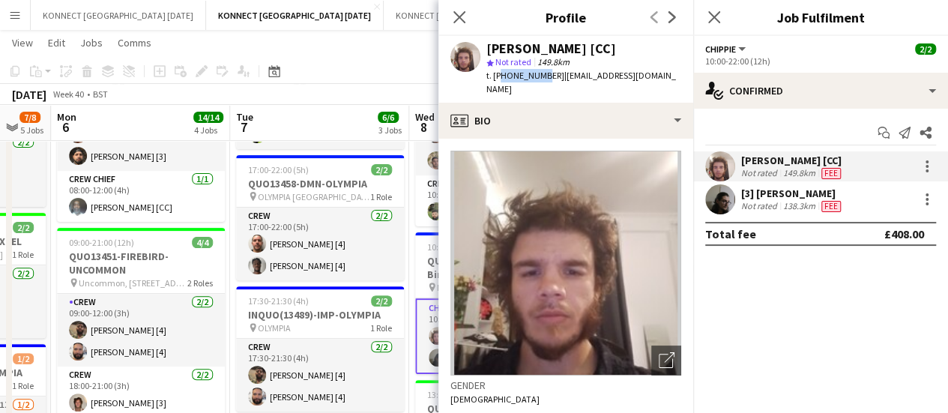
drag, startPoint x: 496, startPoint y: 81, endPoint x: 532, endPoint y: 79, distance: 36.8
click at [532, 79] on span "t. [PHONE_NUMBER]" at bounding box center [526, 75] width 78 height 11
click at [498, 79] on span "t. [PHONE_NUMBER]" at bounding box center [526, 75] width 78 height 11
drag, startPoint x: 492, startPoint y: 77, endPoint x: 556, endPoint y: 82, distance: 63.9
click at [556, 82] on div "t. [PHONE_NUMBER] | [EMAIL_ADDRESS][DOMAIN_NAME]" at bounding box center [584, 82] width 195 height 27
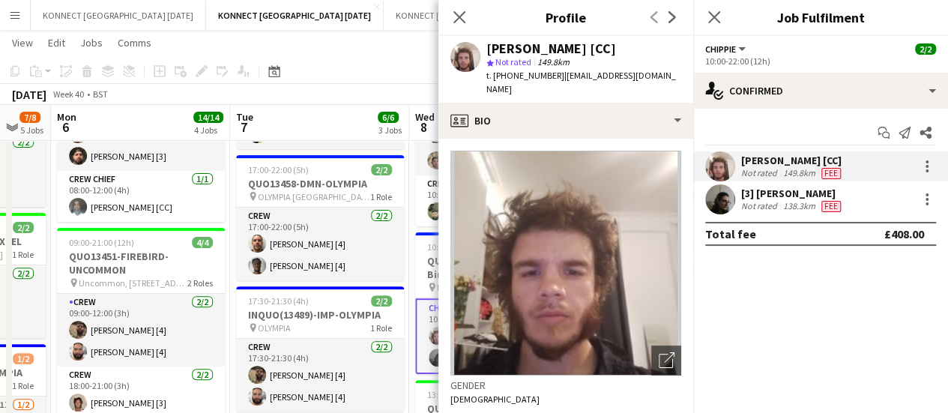
copy span "[PHONE_NUMBER]"
click at [405, 82] on app-toolbar "Copy Paste Paste Ctrl+V Paste with crew Ctrl+Shift+V Paste linked Job [GEOGRAPH…" at bounding box center [474, 70] width 948 height 25
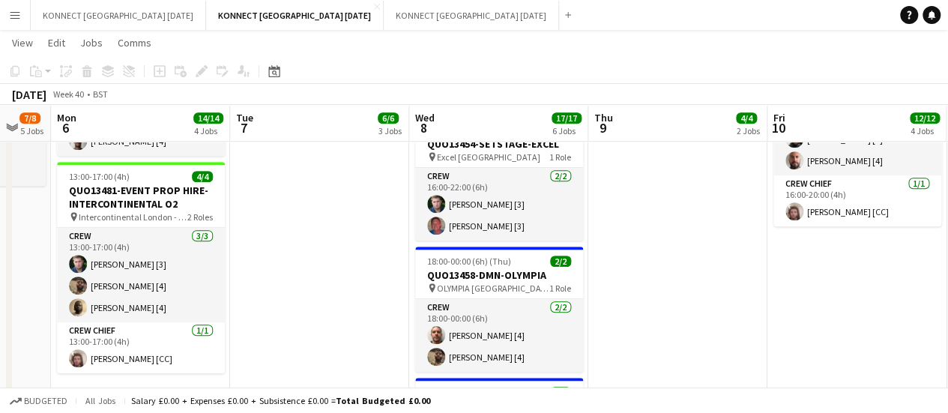
scroll to position [592, 0]
click at [459, 268] on h3 "QUO13458-DMN-OLYMPIA" at bounding box center [499, 274] width 168 height 13
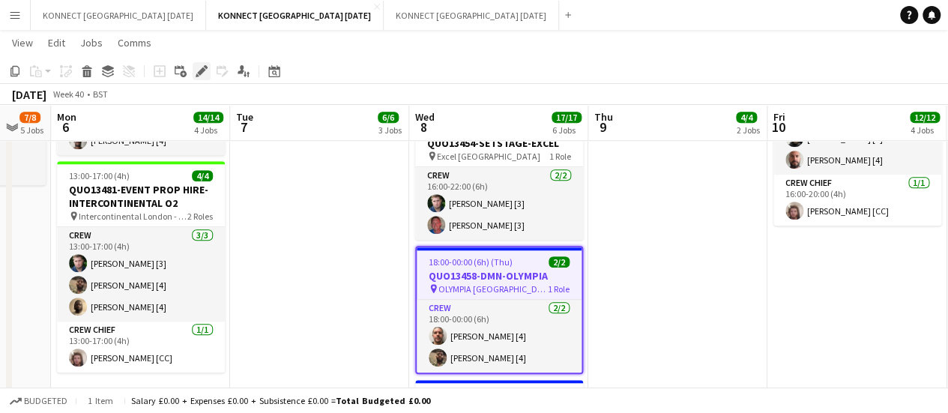
click at [199, 75] on icon "Edit" at bounding box center [202, 71] width 12 height 12
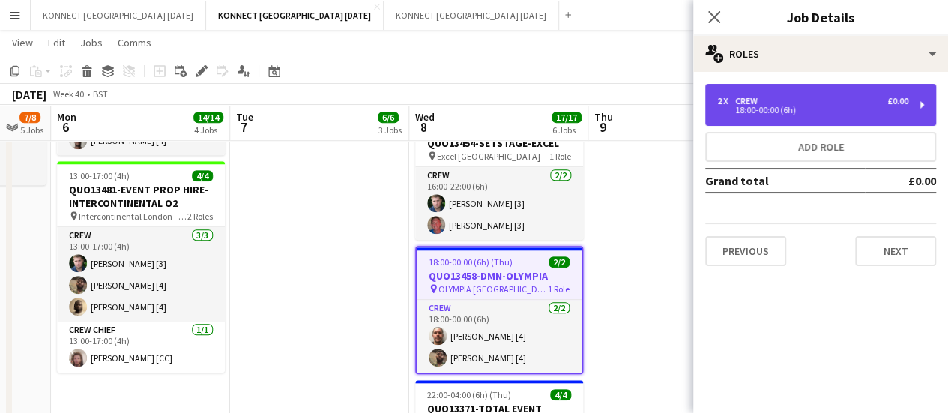
click at [744, 114] on div "18:00-00:00 (6h)" at bounding box center [812, 109] width 191 height 7
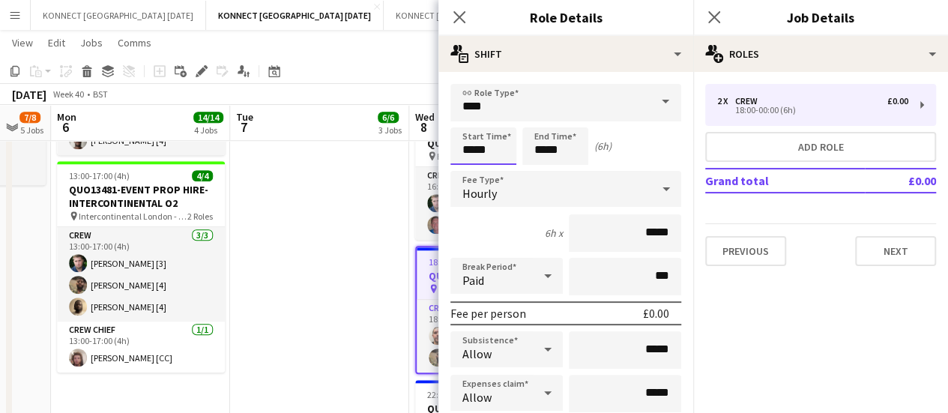
click at [481, 146] on input "*****" at bounding box center [484, 145] width 66 height 37
type input "*****"
click at [537, 148] on input "*****" at bounding box center [556, 145] width 66 height 37
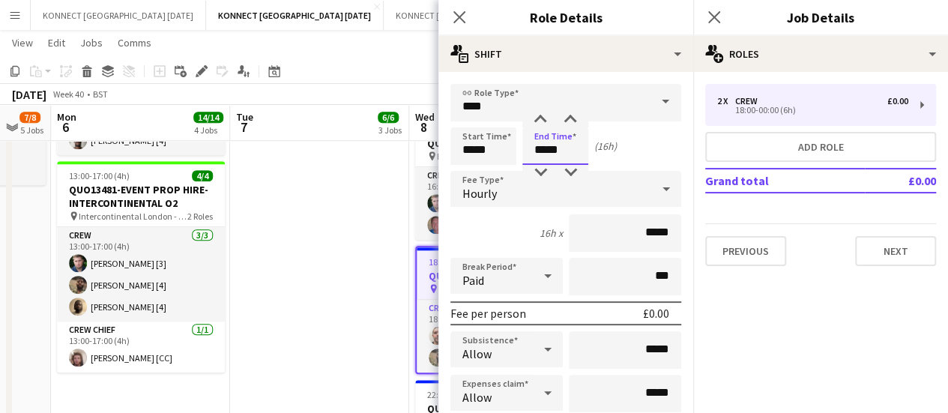
click at [537, 148] on input "*****" at bounding box center [556, 145] width 66 height 37
type input "*****"
click at [322, 232] on app-date-cell "12:00-20:00 (8h) 2/2 QUO13249-[PERSON_NAME]-EXCEL pin Excel London 1 Role Crew …" at bounding box center [319, 385] width 179 height 1619
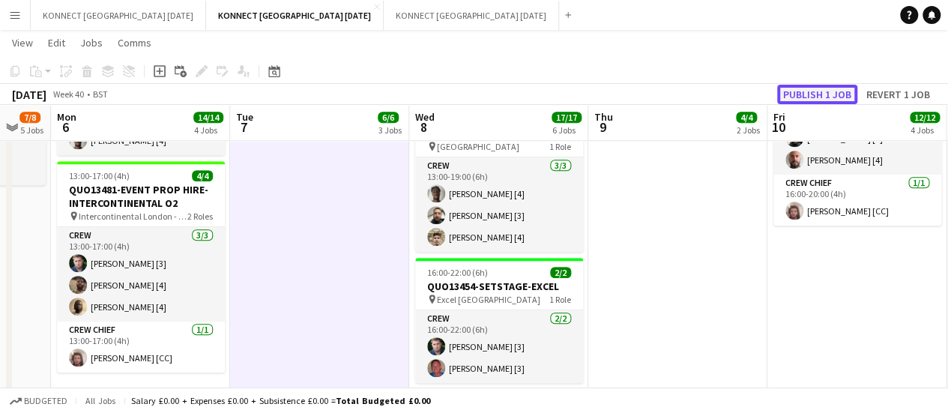
click at [841, 101] on button "Publish 1 job" at bounding box center [817, 94] width 80 height 19
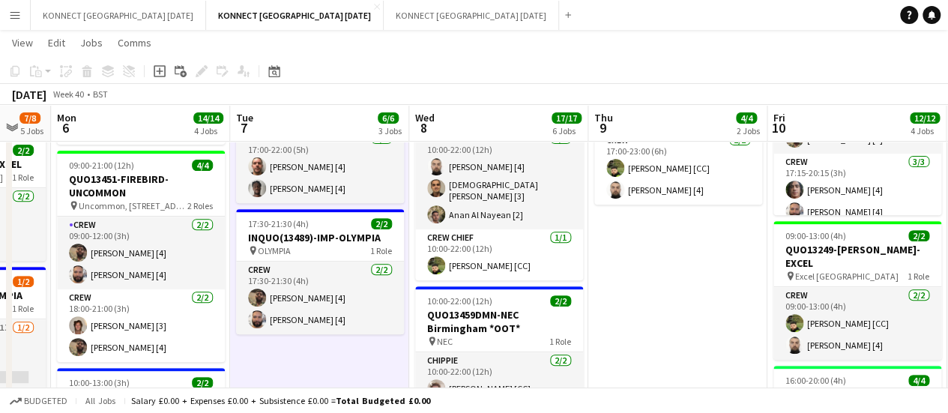
scroll to position [241, 0]
